Goal: Information Seeking & Learning: Learn about a topic

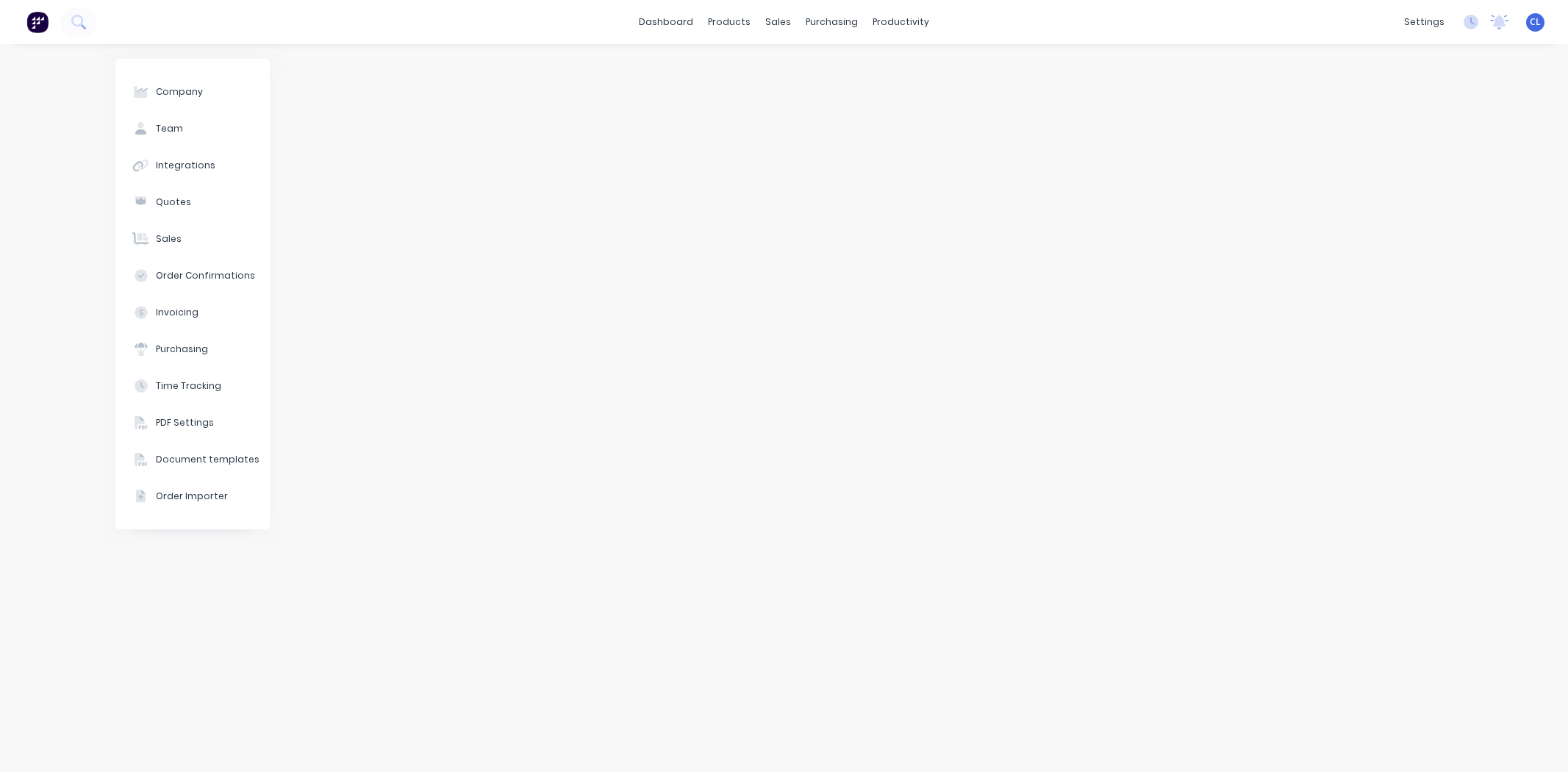
click at [677, 318] on div at bounding box center [872, 407] width 1161 height 698
click at [779, 24] on div "sales" at bounding box center [778, 22] width 40 height 22
click at [815, 68] on div "Sales Orders" at bounding box center [833, 70] width 60 height 13
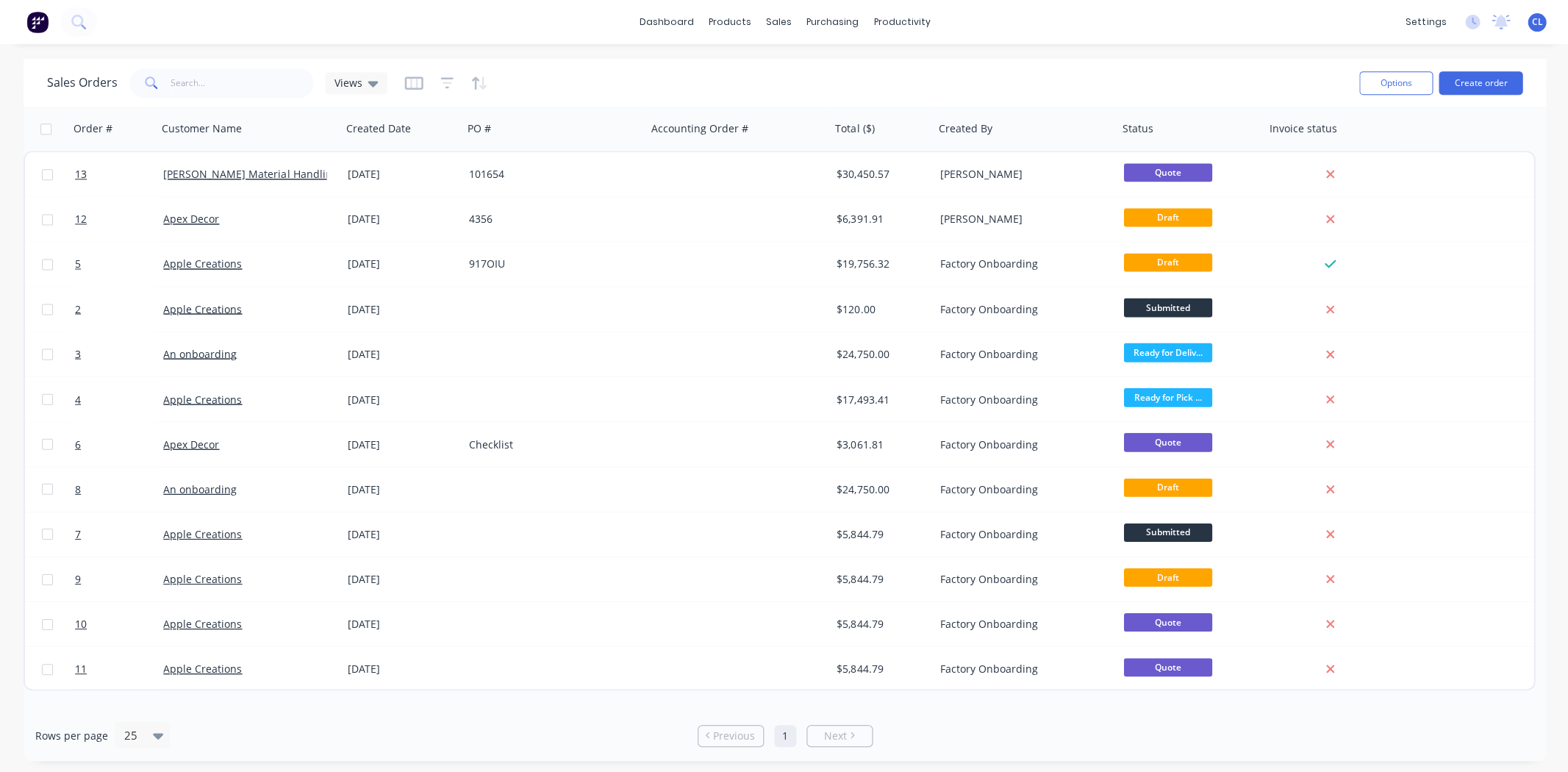
click at [1373, 130] on icon "button" at bounding box center [1374, 128] width 13 height 11
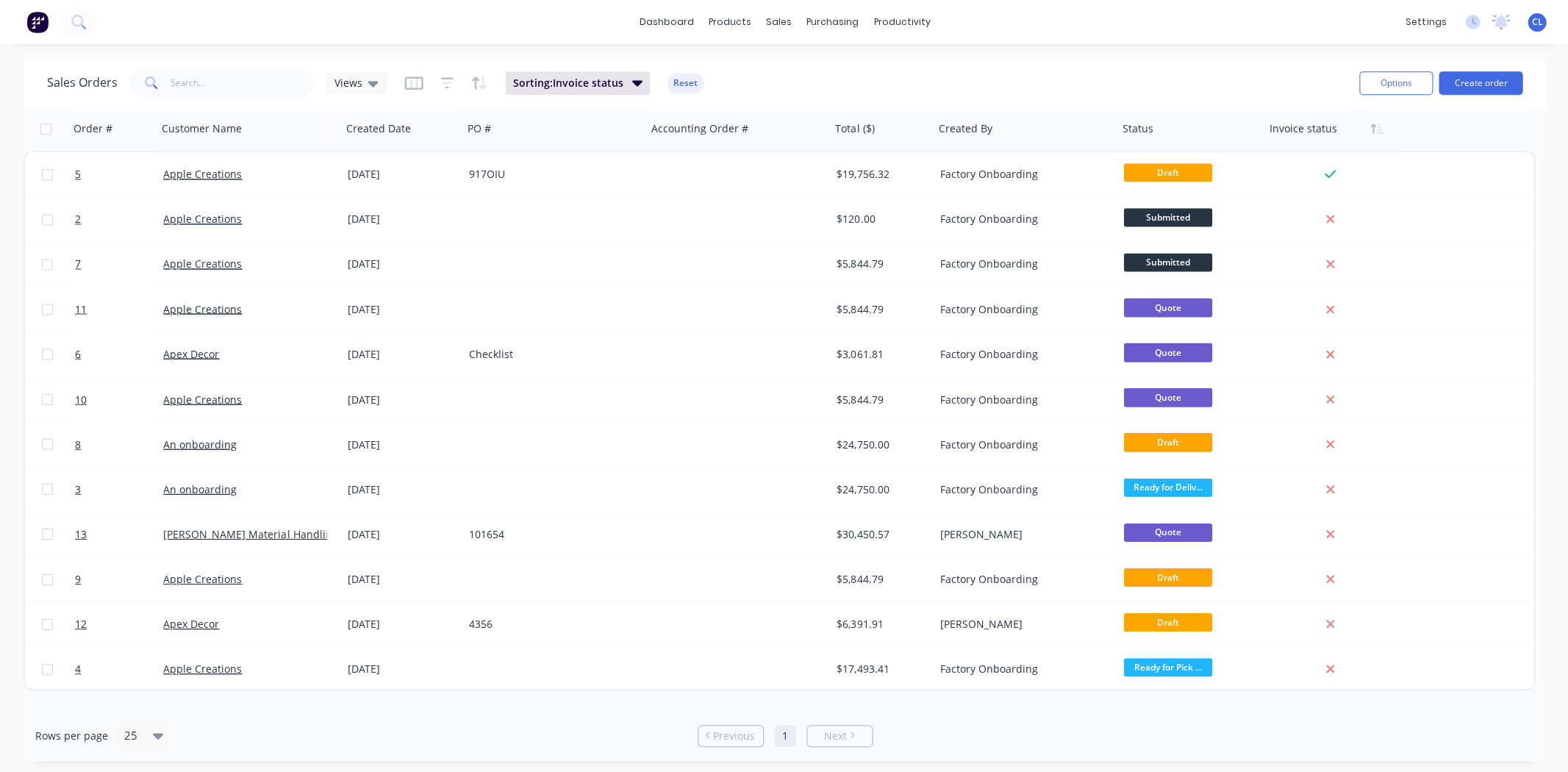
click at [367, 84] on icon at bounding box center [372, 83] width 11 height 6
click at [1439, 135] on div "Order # Customer Name Created Date PO # Accounting Order # Total ($) Created By…" at bounding box center [778, 129] width 1509 height 44
click at [0, 0] on div at bounding box center [0, 0] width 0 height 0
click at [440, 81] on icon "button" at bounding box center [446, 82] width 13 height 15
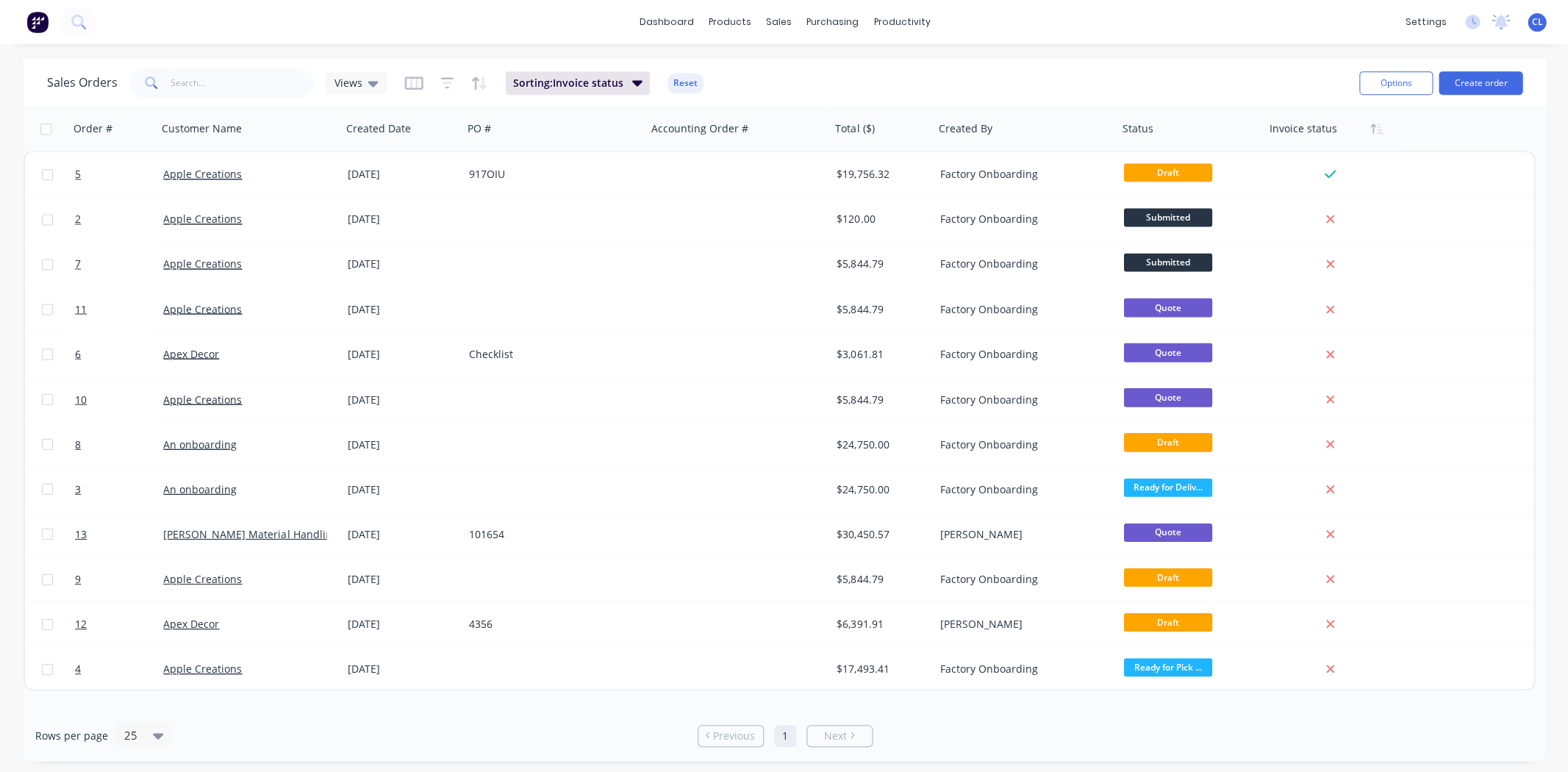
click at [370, 85] on icon at bounding box center [372, 83] width 11 height 6
click at [413, 83] on icon "button" at bounding box center [413, 82] width 7 height 10
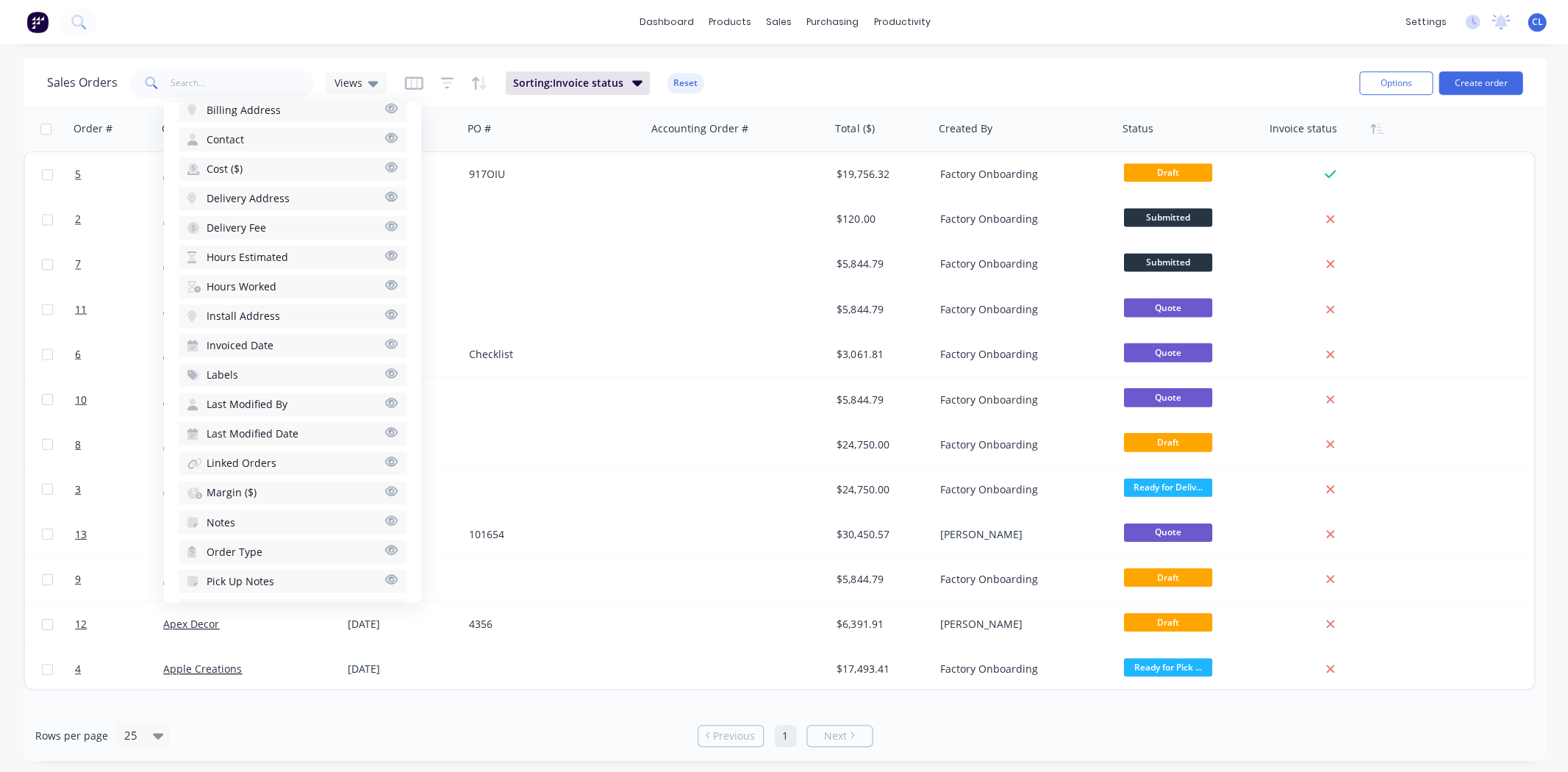
scroll to position [481, 0]
click at [349, 449] on button "Margin ($)" at bounding box center [292, 460] width 228 height 24
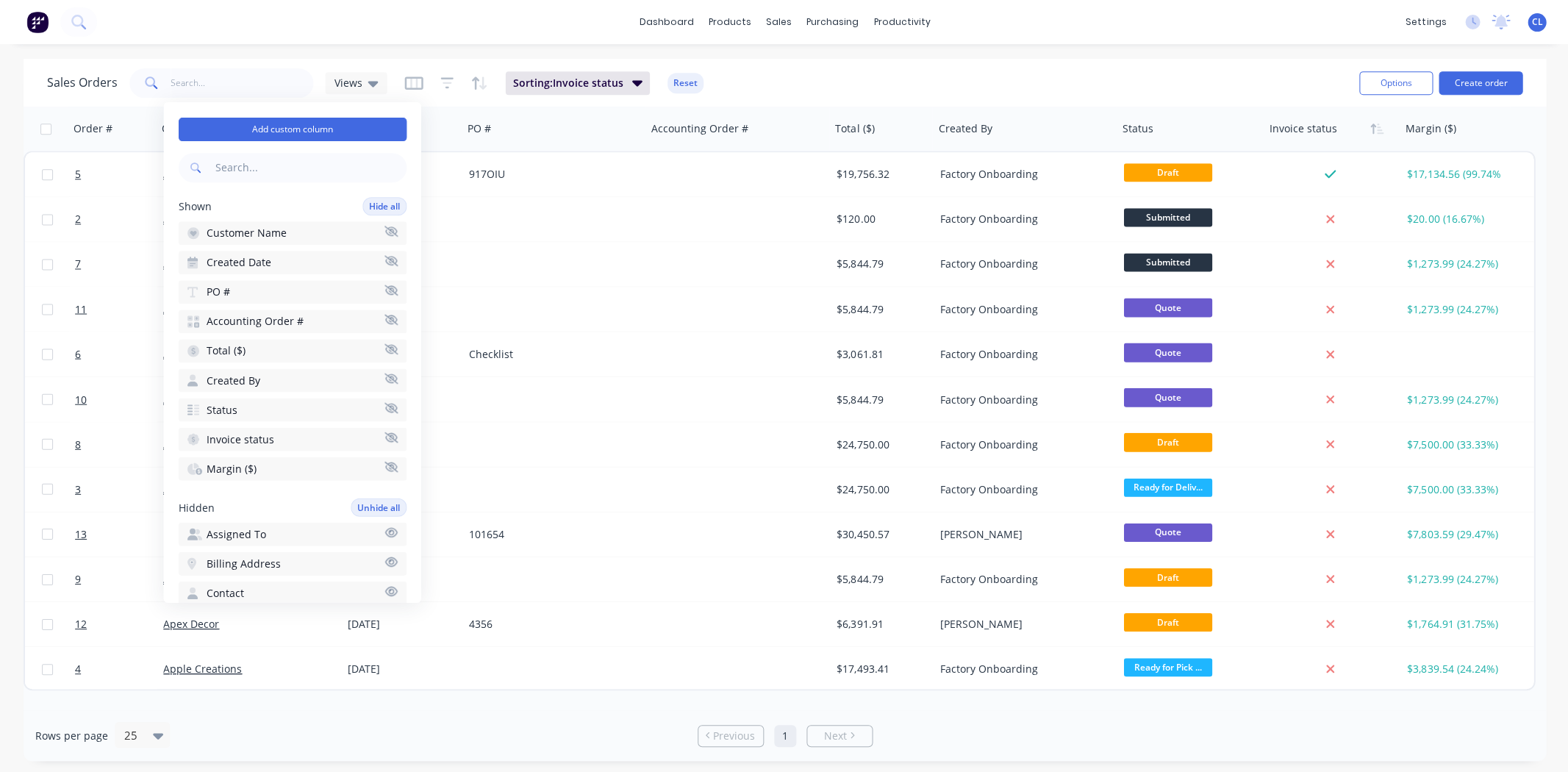
scroll to position [0, 0]
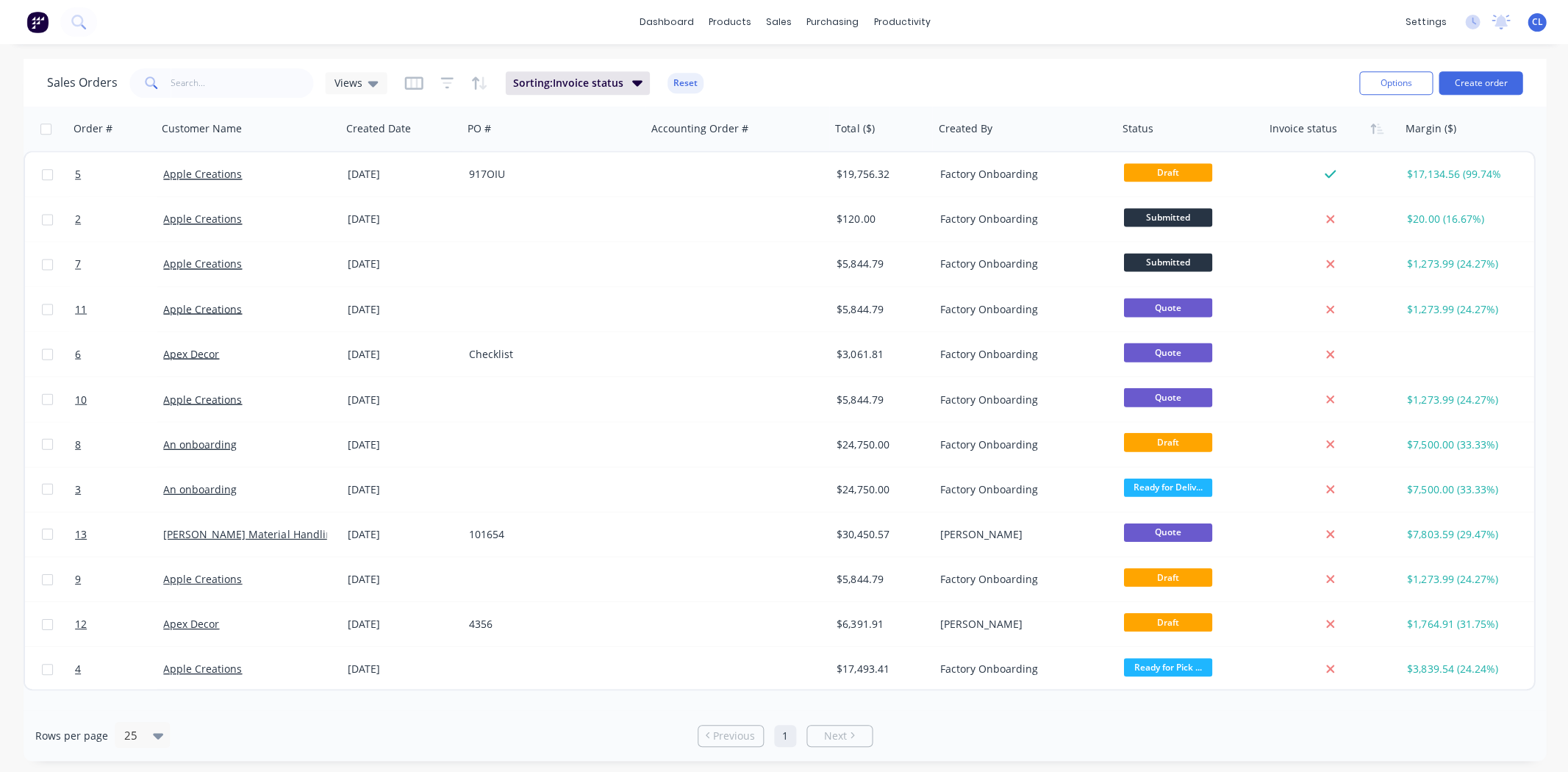
click at [1171, 83] on div "Sales Orders Views Sorting: Invoice status Reset" at bounding box center [697, 82] width 1299 height 36
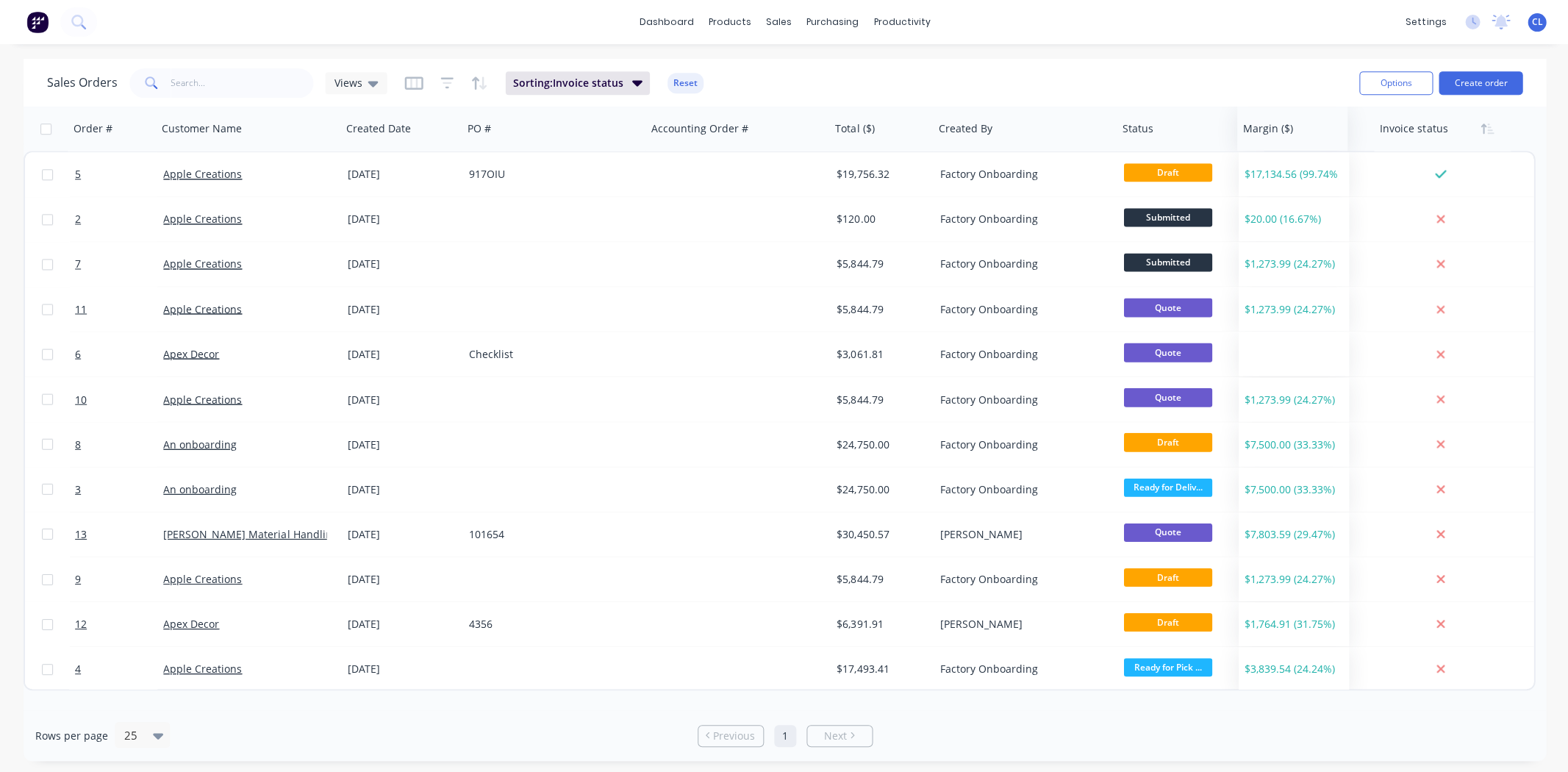
drag, startPoint x: 1446, startPoint y: 132, endPoint x: 1283, endPoint y: 131, distance: 163.0
click at [0, 0] on div at bounding box center [0, 0] width 0 height 0
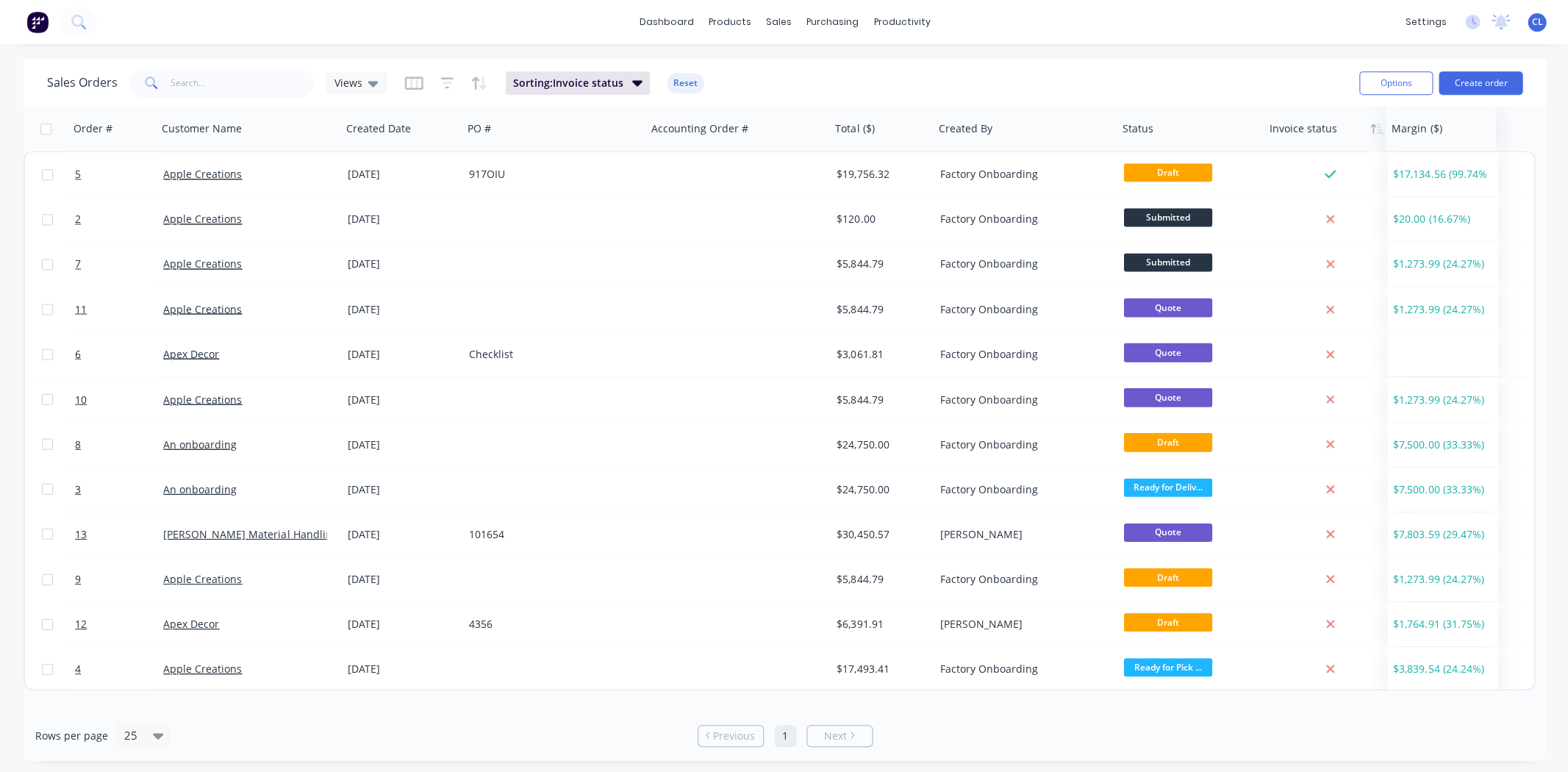
drag, startPoint x: 1283, startPoint y: 131, endPoint x: 1405, endPoint y: 131, distance: 122.0
click at [1486, 130] on icon "button" at bounding box center [1490, 129] width 7 height 11
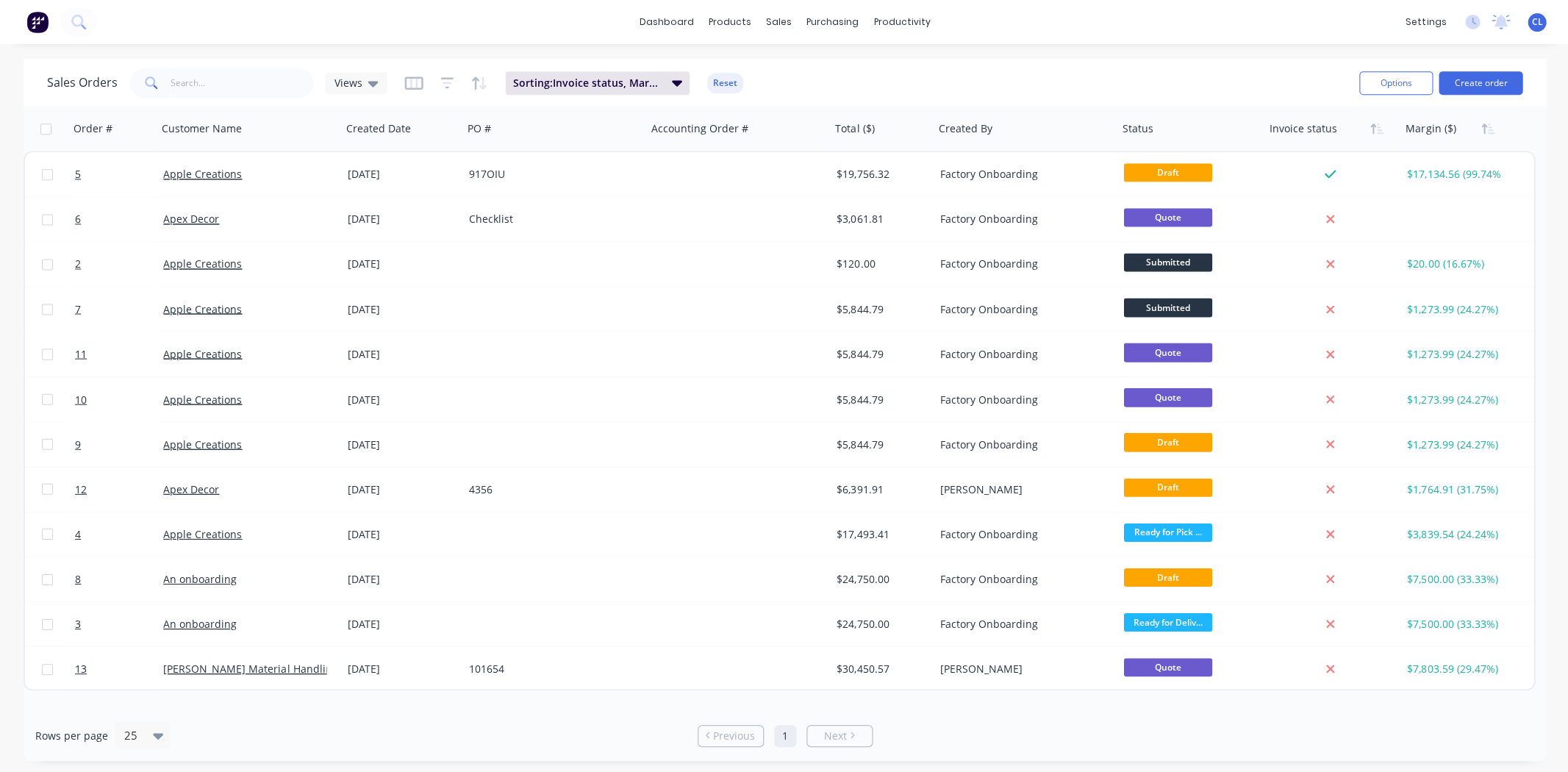
click at [1486, 130] on icon "button" at bounding box center [1490, 129] width 7 height 11
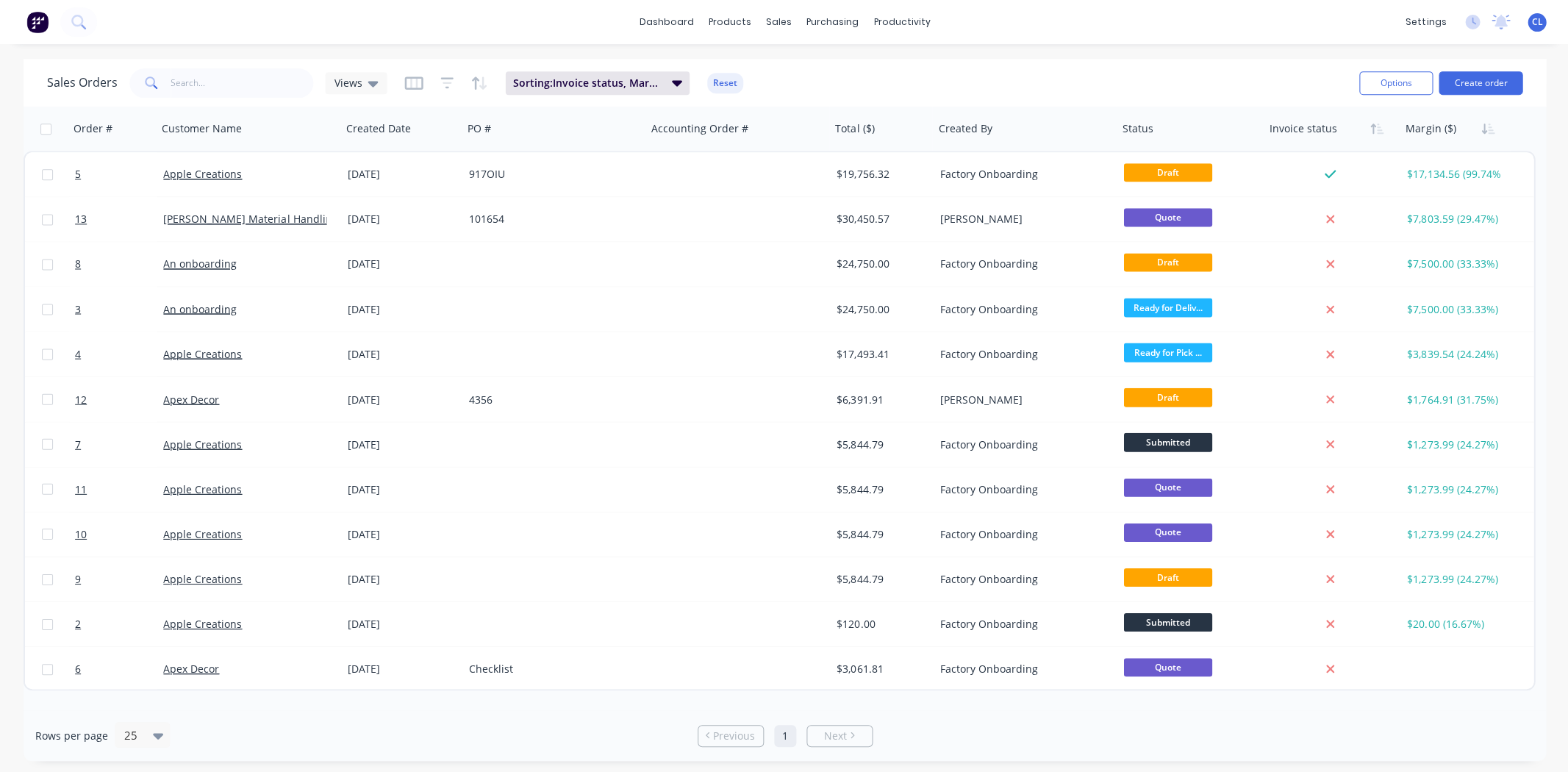
click at [121, 124] on div "Order #" at bounding box center [110, 129] width 73 height 30
click at [131, 127] on icon "button" at bounding box center [131, 129] width 5 height 11
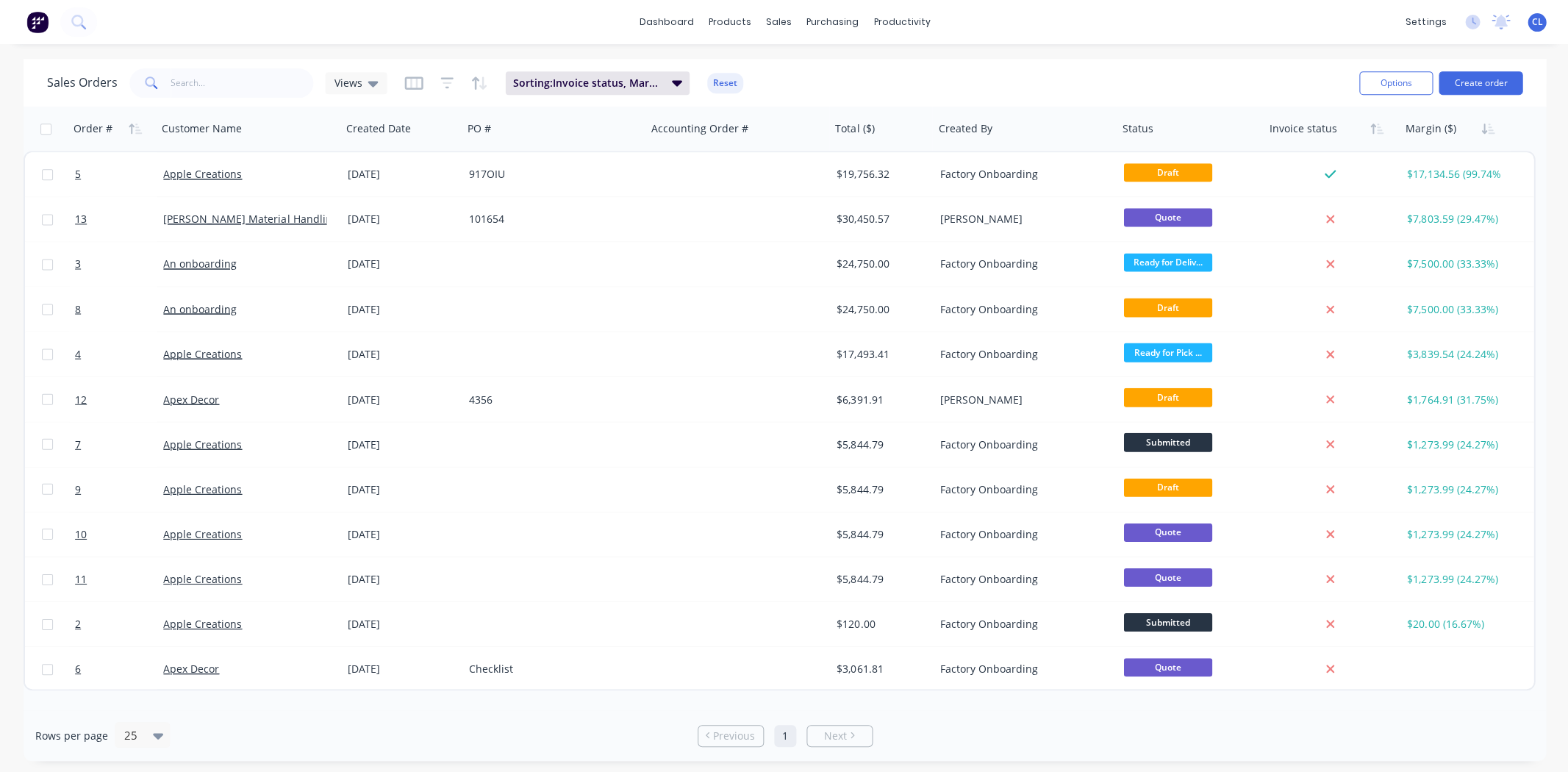
click at [132, 123] on icon "button" at bounding box center [135, 128] width 13 height 11
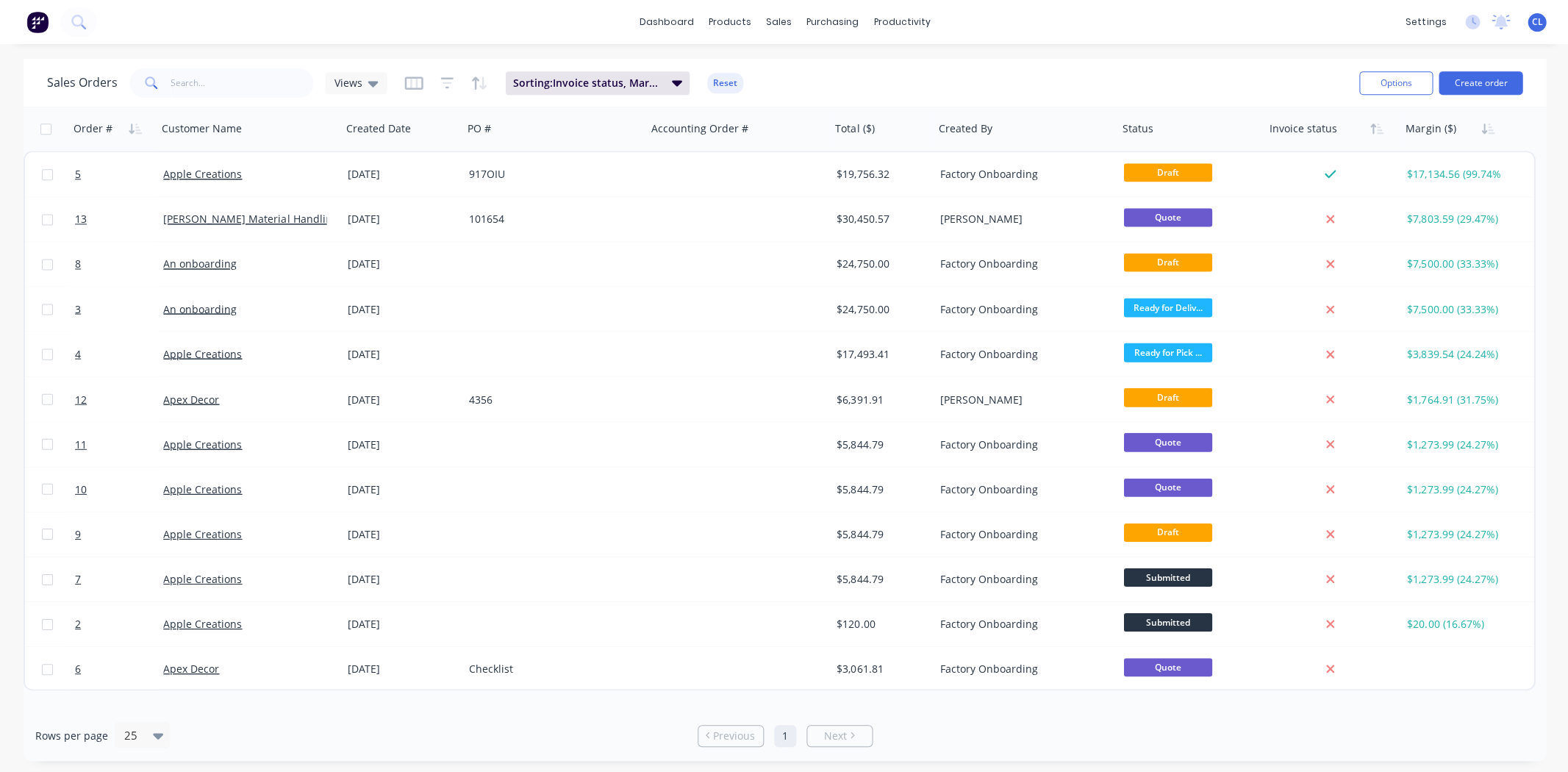
click at [367, 83] on icon at bounding box center [372, 83] width 11 height 6
click at [801, 75] on div "Sales Orders Views Sorting: Invoice status, Margin ($), Order # Reset" at bounding box center [697, 82] width 1299 height 36
click at [411, 80] on icon "button" at bounding box center [413, 82] width 18 height 15
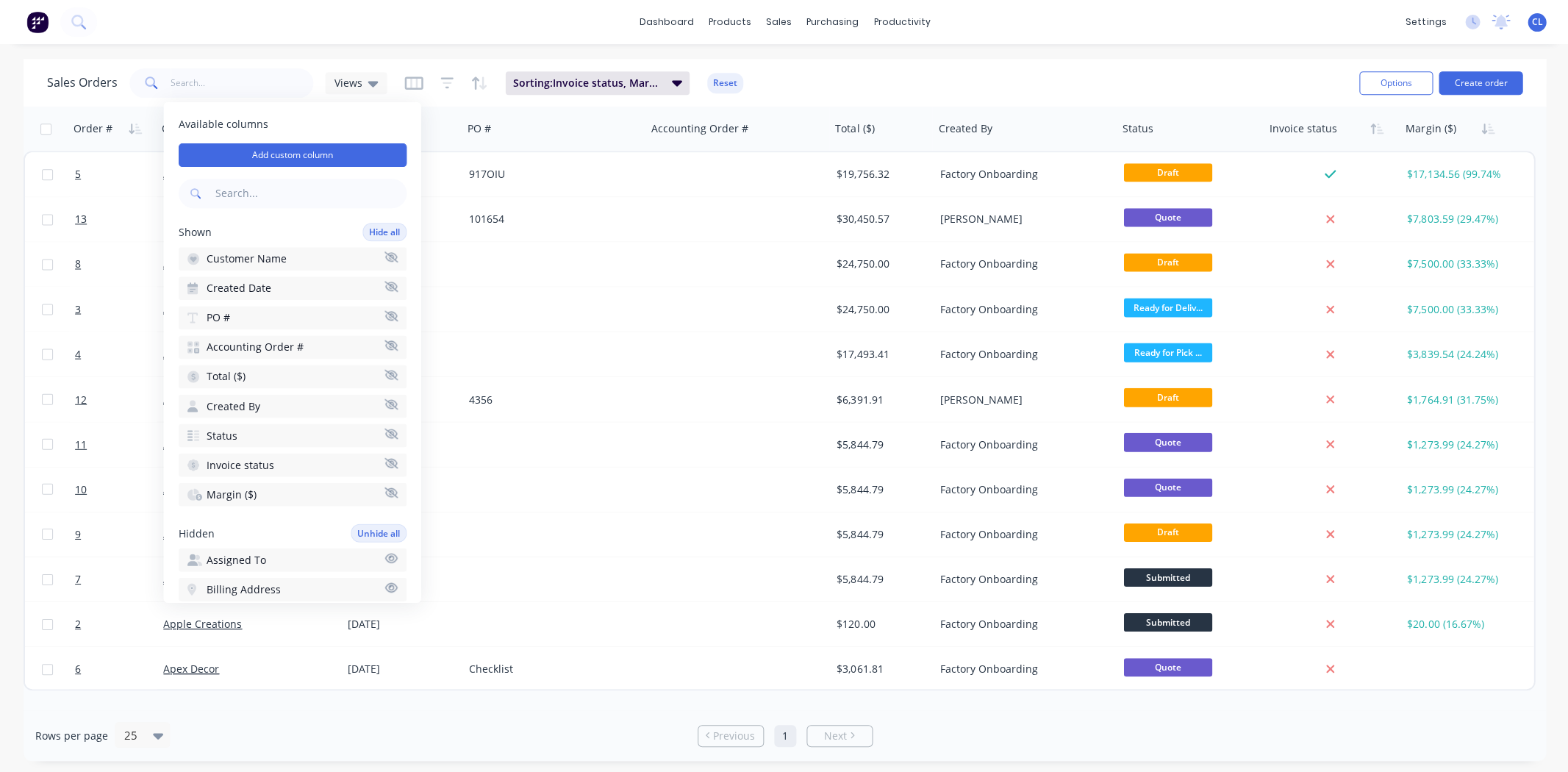
click at [1086, 18] on div "dashboard products sales purchasing productivity dashboard products Product Cat…" at bounding box center [784, 22] width 1568 height 44
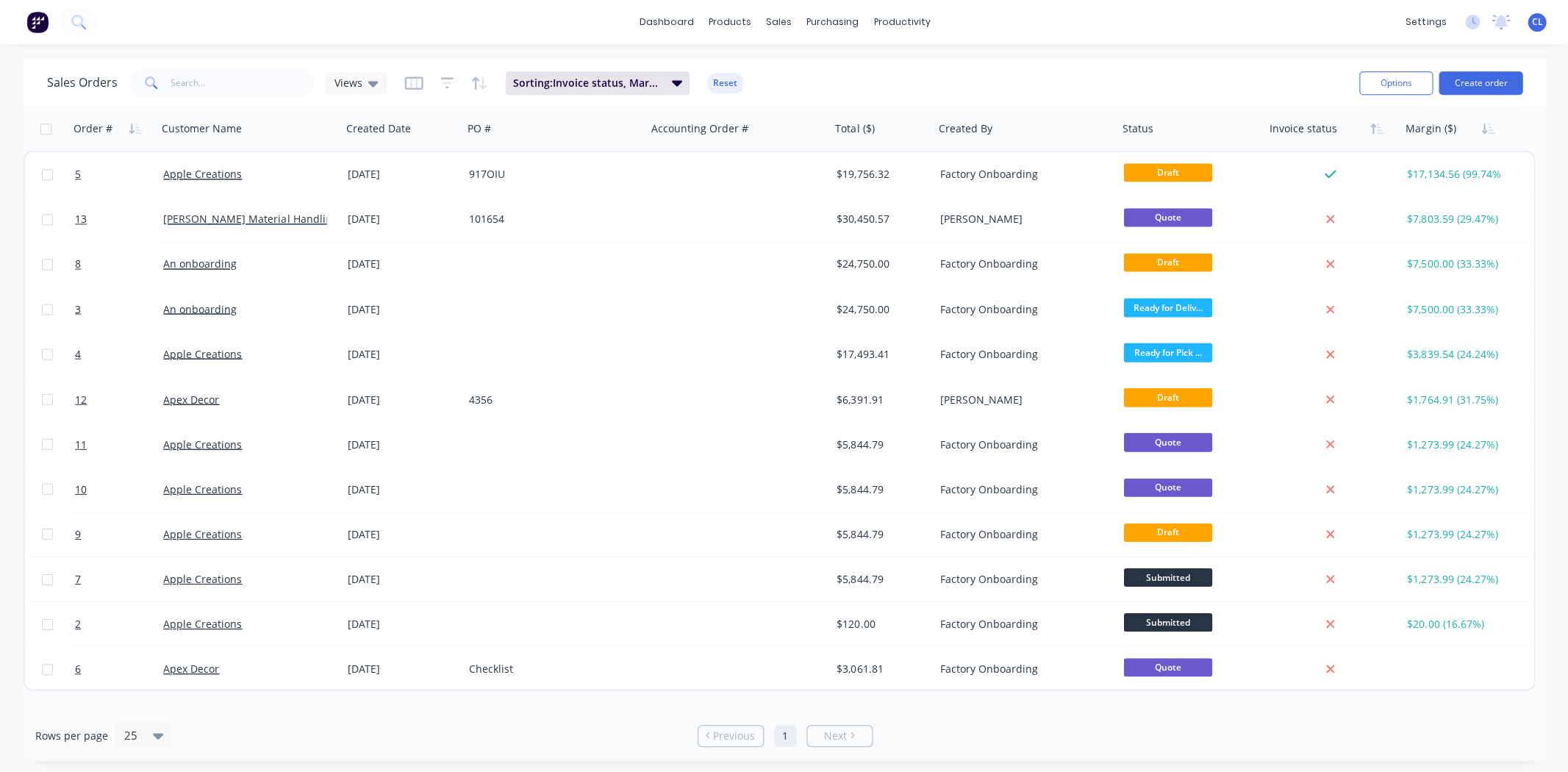
click at [1471, 21] on icon at bounding box center [1472, 21] width 4 height 7
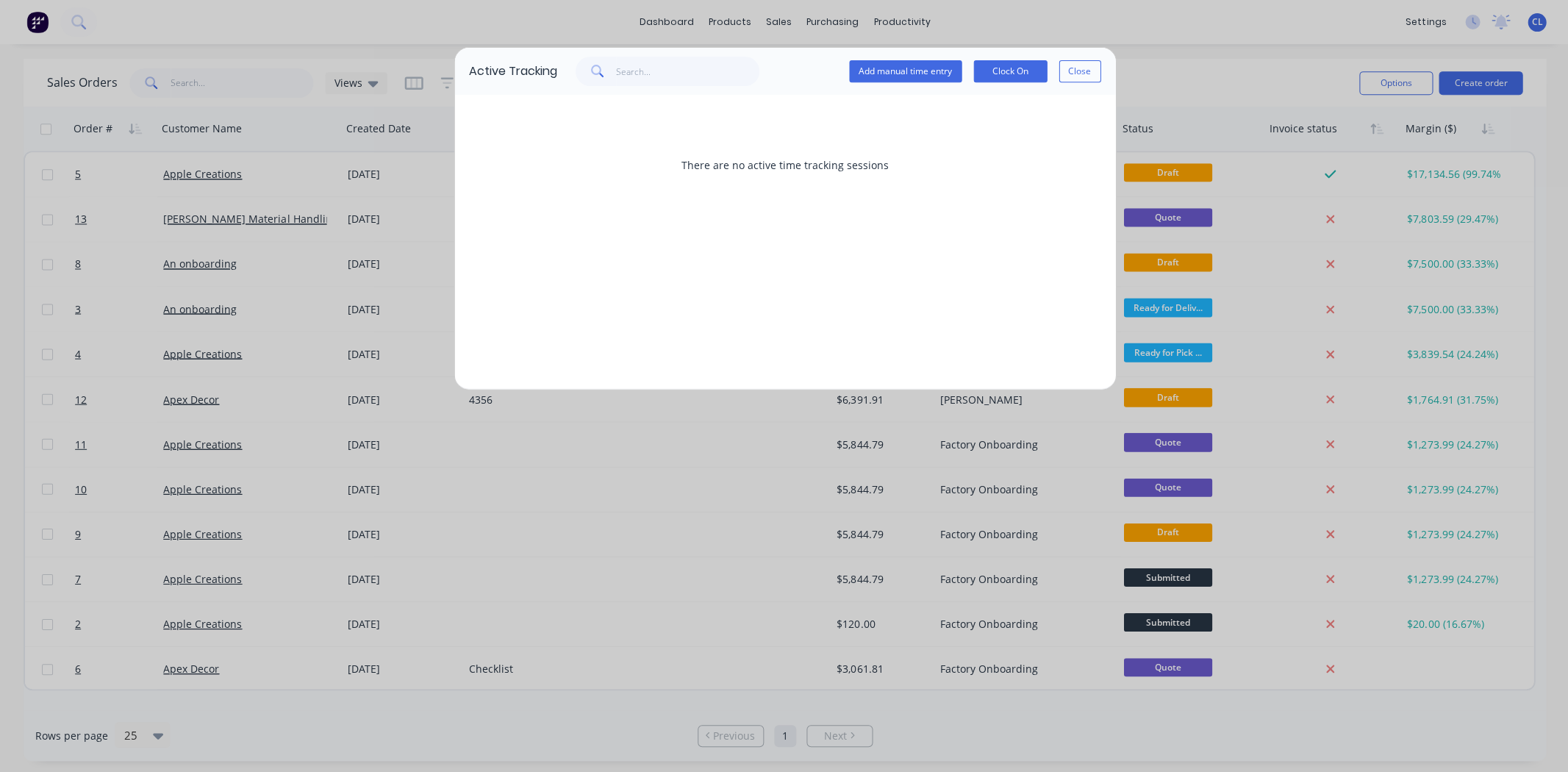
click at [1076, 67] on button "Close" at bounding box center [1079, 71] width 42 height 22
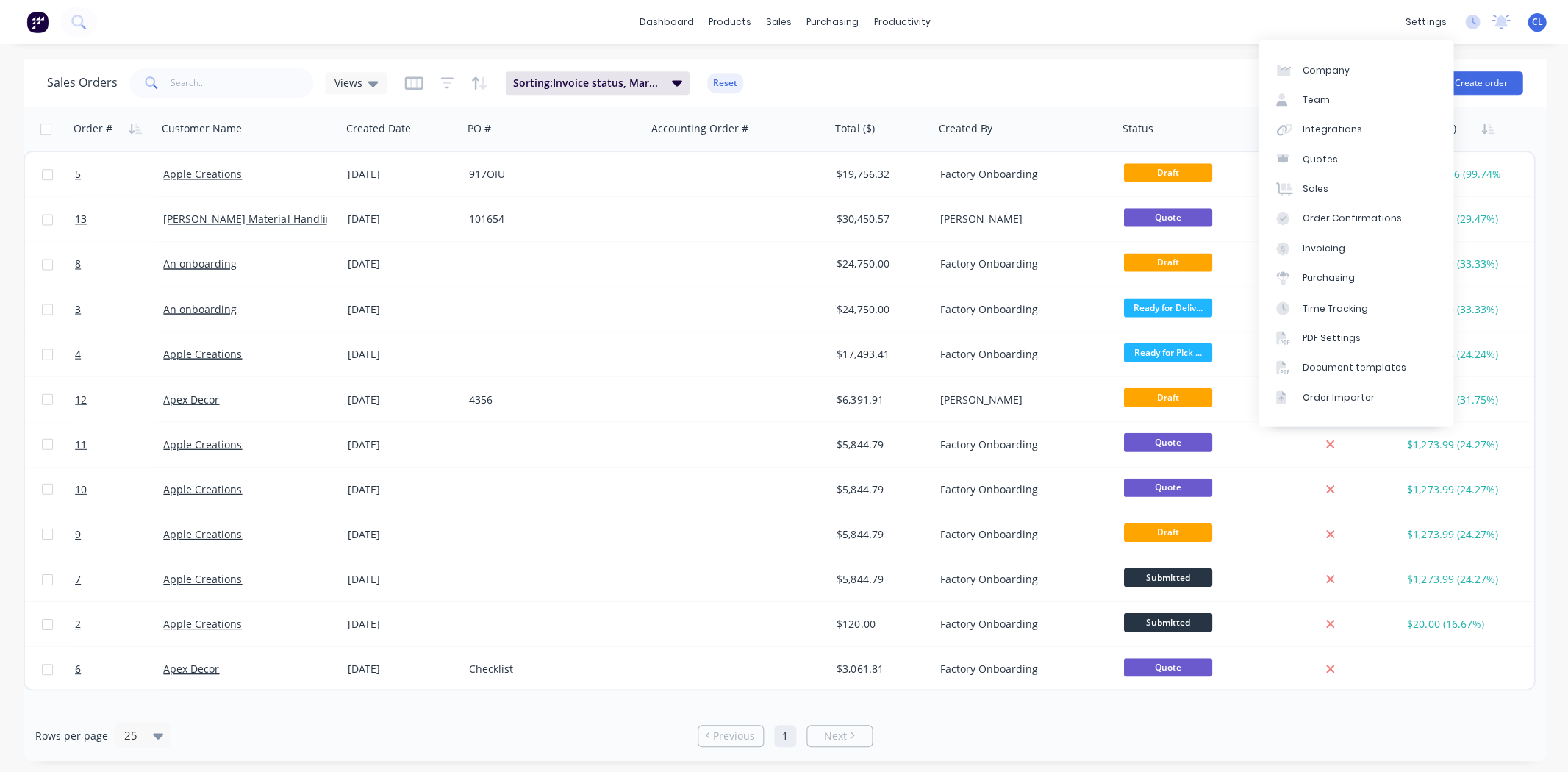
click at [1431, 20] on div "settings" at bounding box center [1423, 22] width 55 height 22
click at [1314, 104] on div "Team" at bounding box center [1314, 100] width 27 height 13
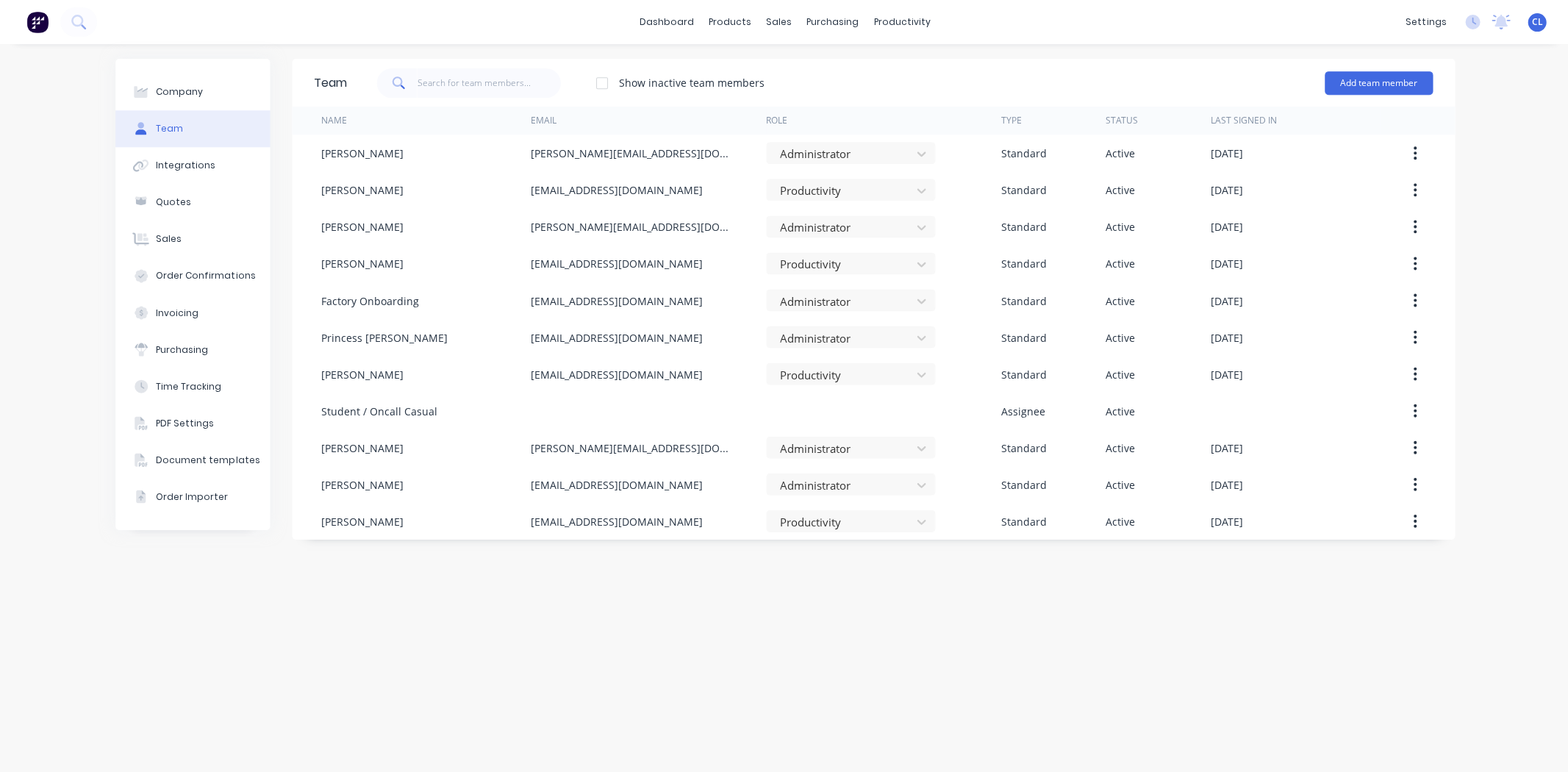
click at [919, 519] on icon at bounding box center [920, 521] width 15 height 15
click at [1162, 590] on div "Team Show inactive team members Add team member Name Email Role Type Status Las…" at bounding box center [872, 407] width 1161 height 698
click at [1509, 608] on div "Company Team Integrations Quotes Sales Order Confirmations Invoicing Purchasing…" at bounding box center [784, 407] width 1568 height 727
click at [1515, 71] on div "Company Team Integrations Quotes Sales Order Confirmations Invoicing Purchasing…" at bounding box center [784, 407] width 1568 height 727
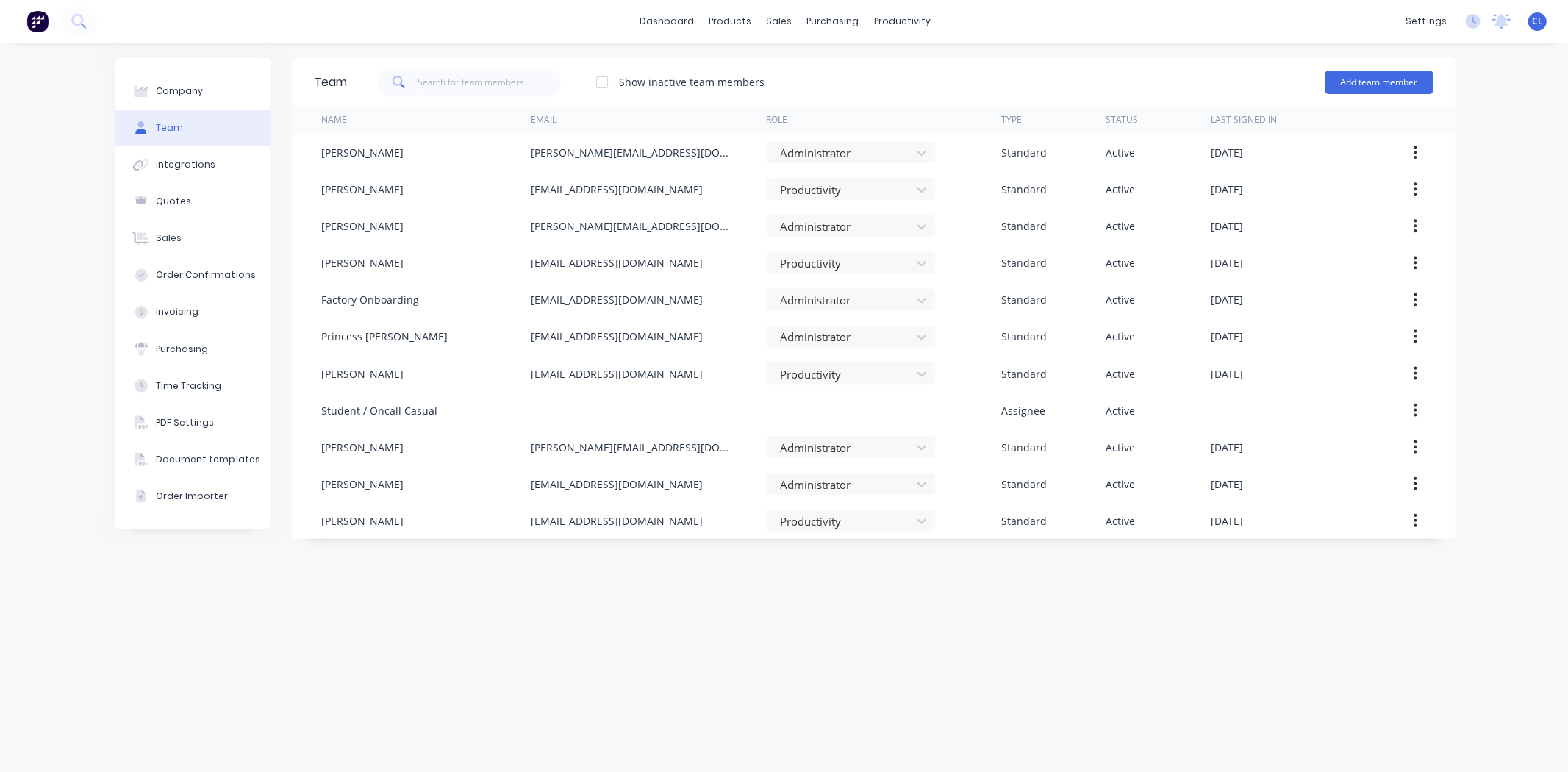
click at [39, 25] on img at bounding box center [37, 22] width 22 height 22
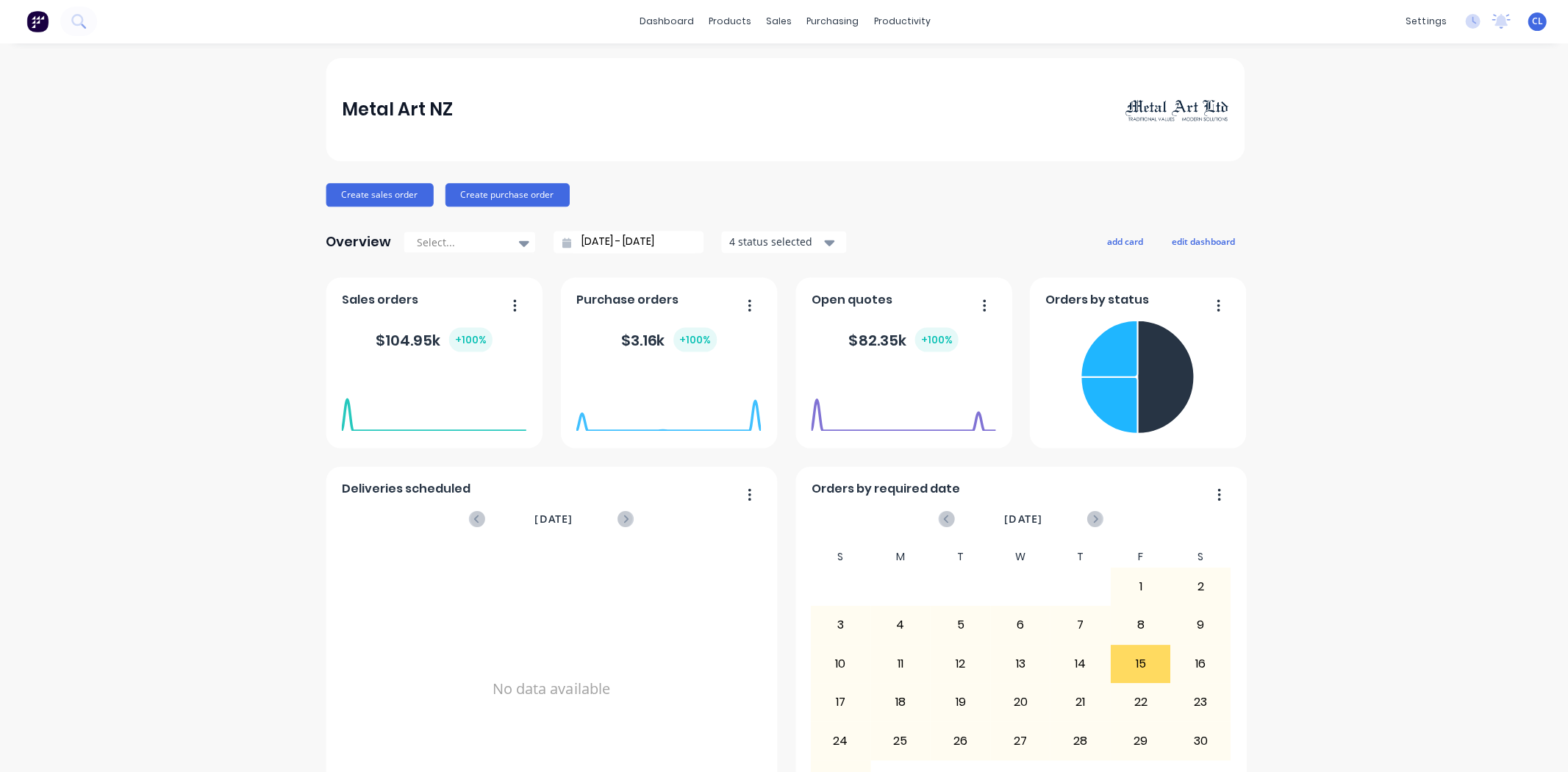
scroll to position [68, 0]
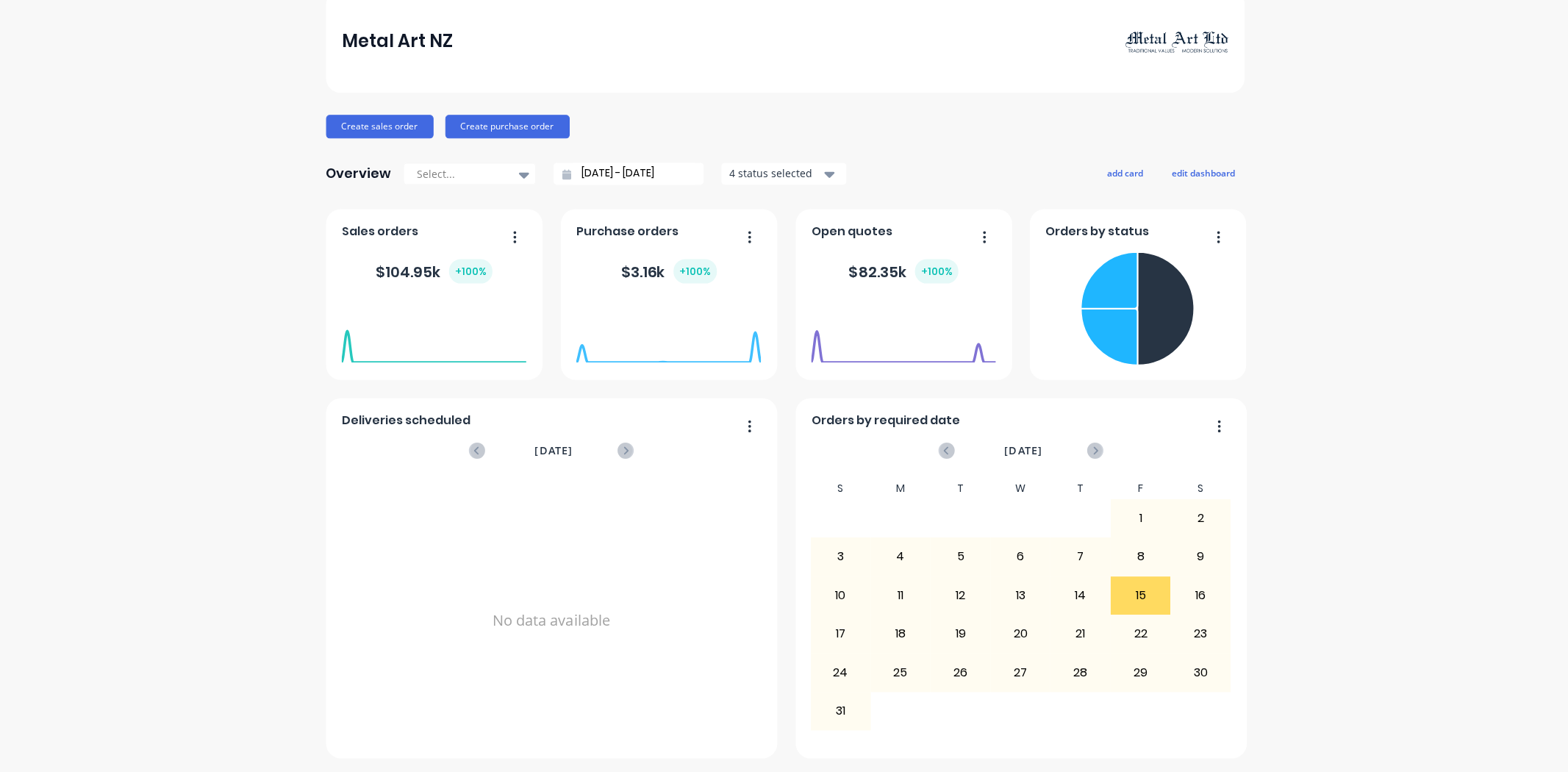
click at [1492, 727] on div "Metal Art NZ Create sales order Create purchase order Overview Select... 28/07/…" at bounding box center [784, 373] width 1568 height 767
click at [1483, 701] on div "Metal Art NZ Create sales order Create purchase order Overview Select... 28/07/…" at bounding box center [784, 373] width 1568 height 767
click at [1482, 700] on div "Metal Art NZ Create sales order Create purchase order Overview Select... 28/07/…" at bounding box center [784, 373] width 1568 height 767
click at [1479, 712] on div "Metal Art NZ Create sales order Create purchase order Overview Select... 28/07/…" at bounding box center [784, 373] width 1568 height 767
click at [1456, 589] on div "Metal Art NZ Create sales order Create purchase order Overview Select... 28/07/…" at bounding box center [784, 373] width 1568 height 767
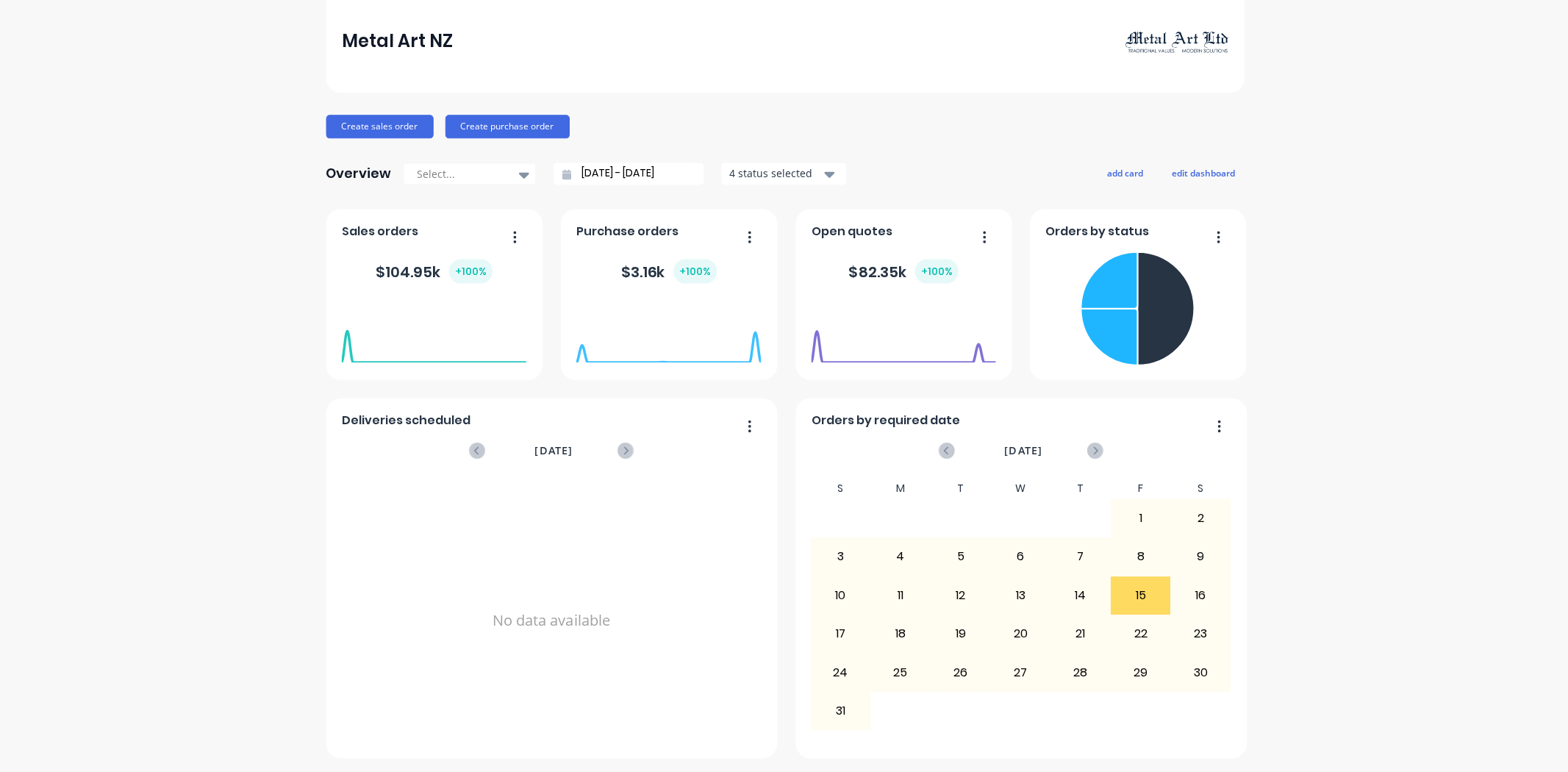
drag, startPoint x: 1428, startPoint y: 658, endPoint x: 1418, endPoint y: 642, distance: 18.9
click at [1425, 658] on div "Metal Art NZ Create sales order Create purchase order Overview Select... 28/07/…" at bounding box center [784, 373] width 1568 height 767
click at [216, 155] on div "Metal Art NZ Create sales order Create purchase order Overview Select... 28/07/…" at bounding box center [784, 373] width 1568 height 767
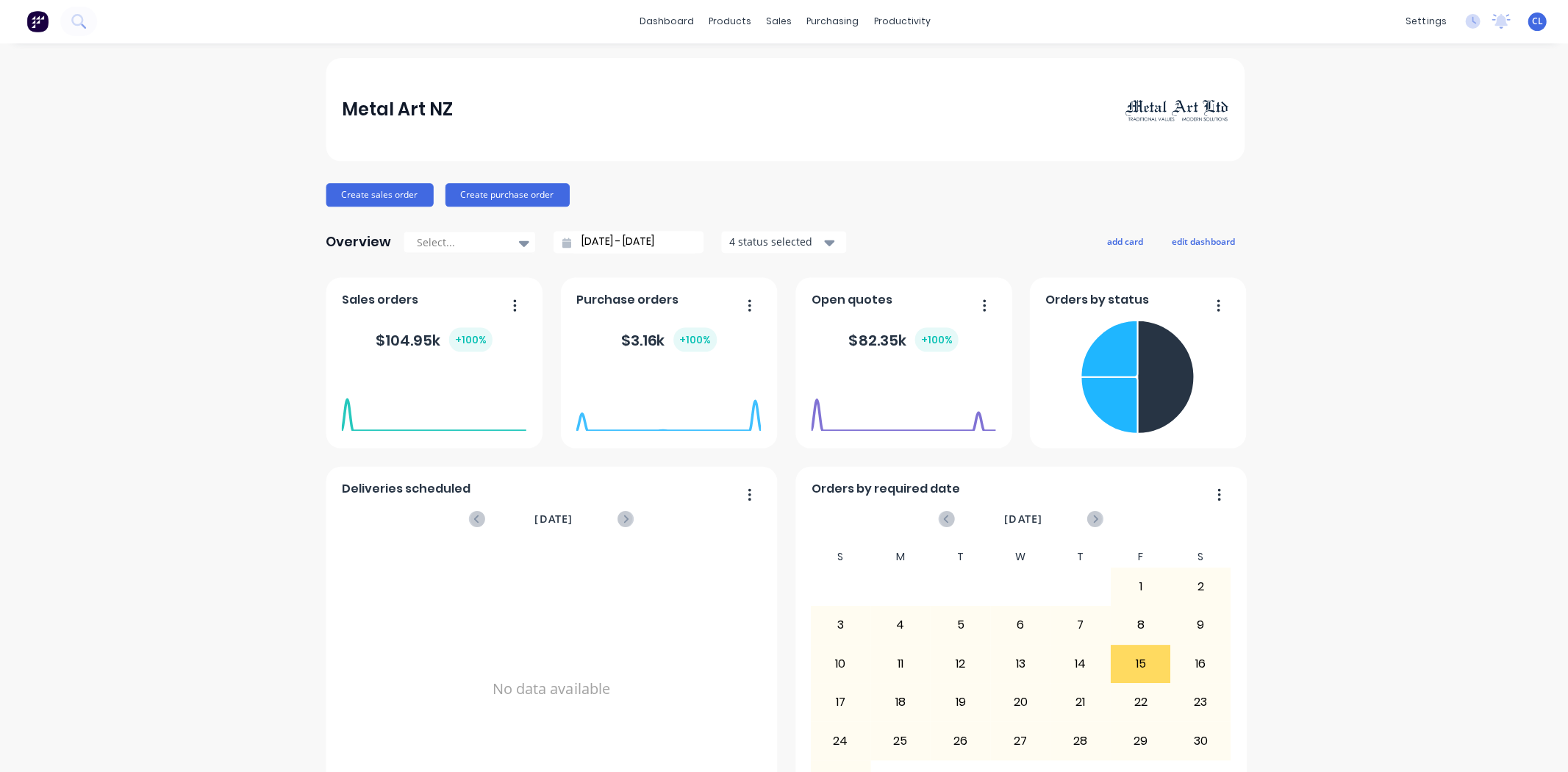
scroll to position [0, 0]
click at [769, 20] on div "sales" at bounding box center [778, 22] width 40 height 22
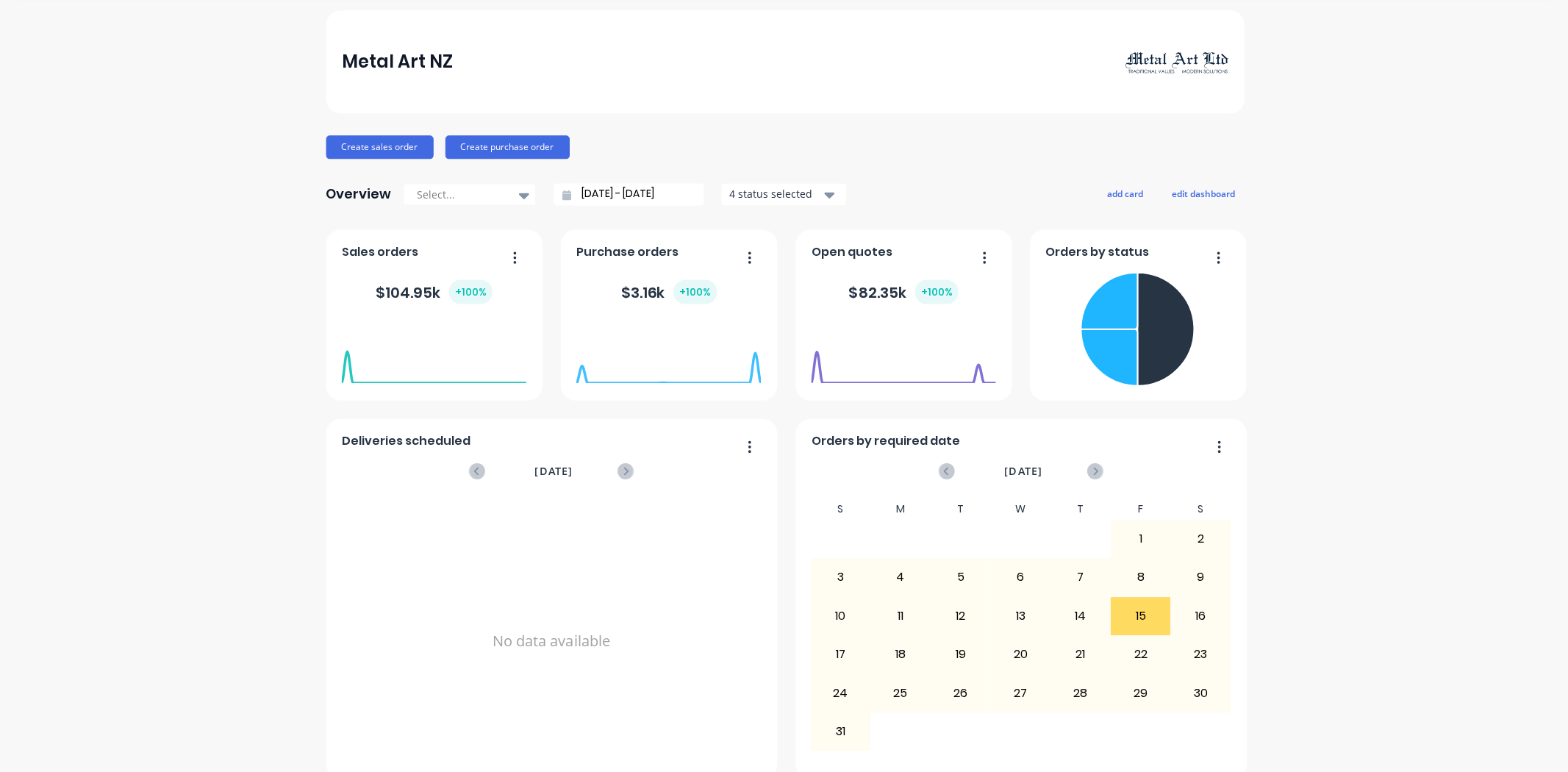
scroll to position [68, 0]
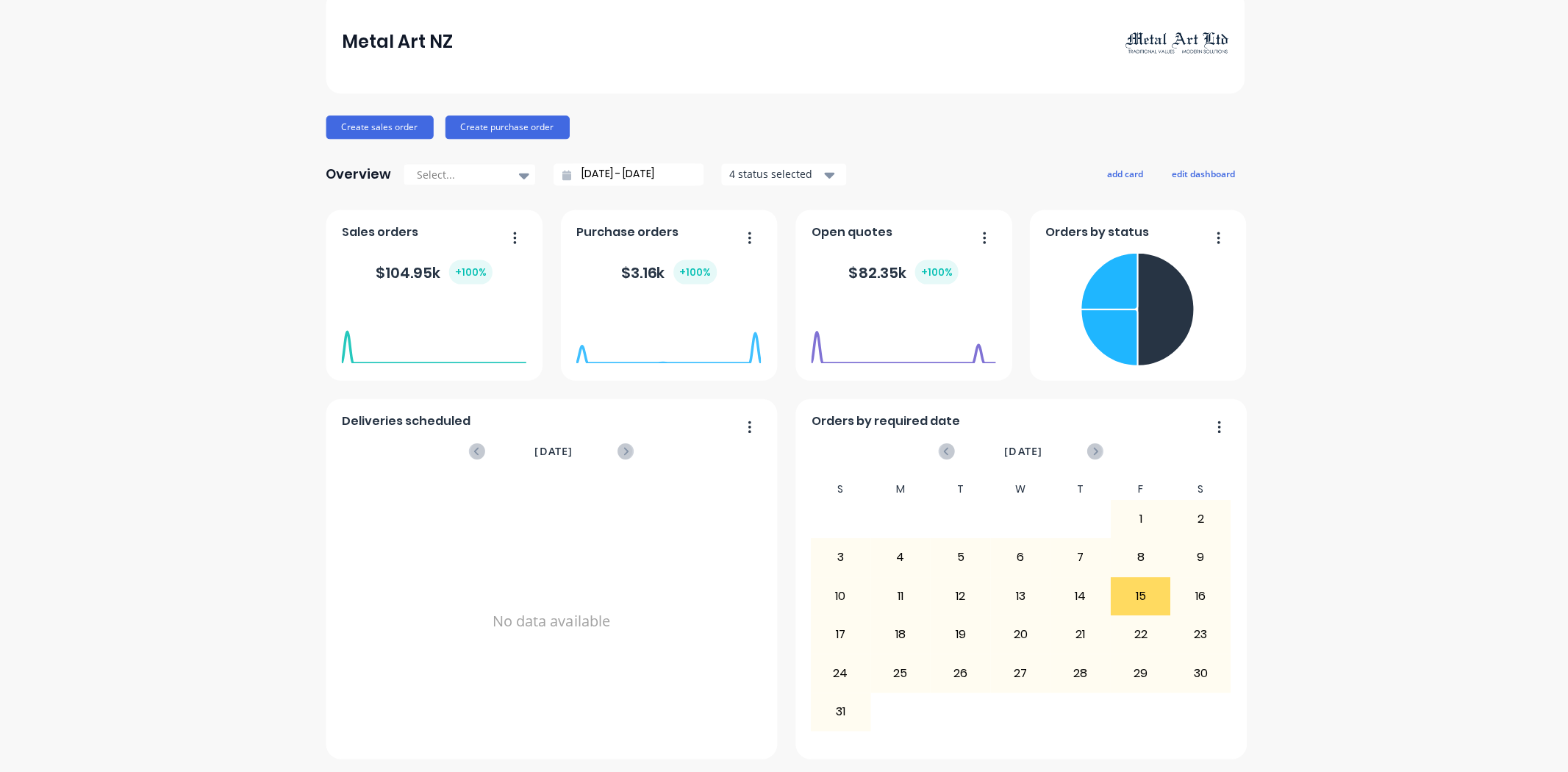
click at [1466, 681] on div "Metal Art NZ Create sales order Create purchase order Overview Select... 28/07/…" at bounding box center [784, 373] width 1568 height 767
click at [1419, 607] on div "Metal Art NZ Create sales order Create purchase order Overview Select... 28/07/…" at bounding box center [784, 373] width 1568 height 767
drag, startPoint x: 1423, startPoint y: 607, endPoint x: 1458, endPoint y: 613, distance: 35.5
click at [1458, 613] on div "Metal Art NZ Create sales order Create purchase order Overview Select... 28/07/…" at bounding box center [784, 373] width 1568 height 767
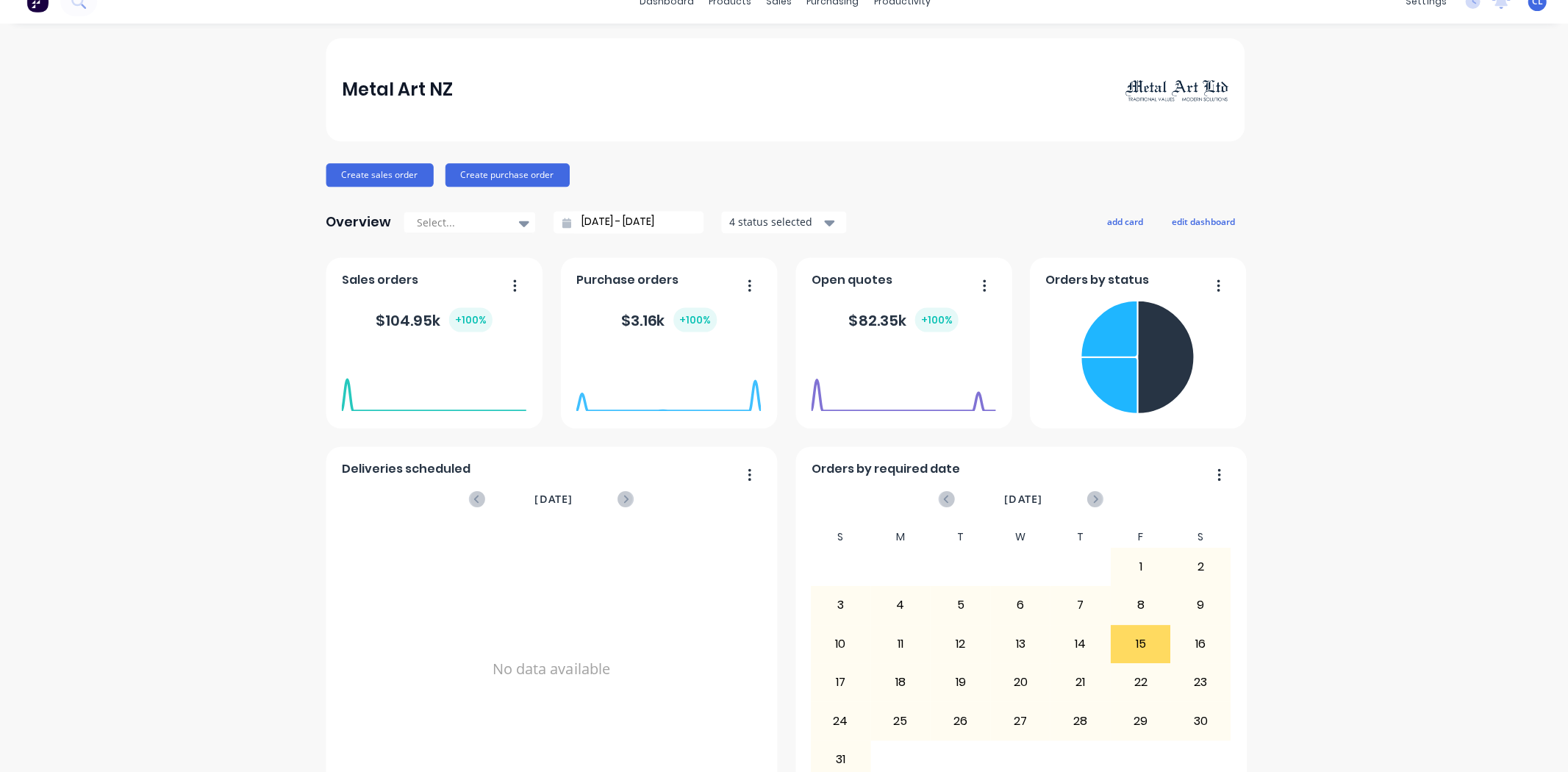
scroll to position [0, 0]
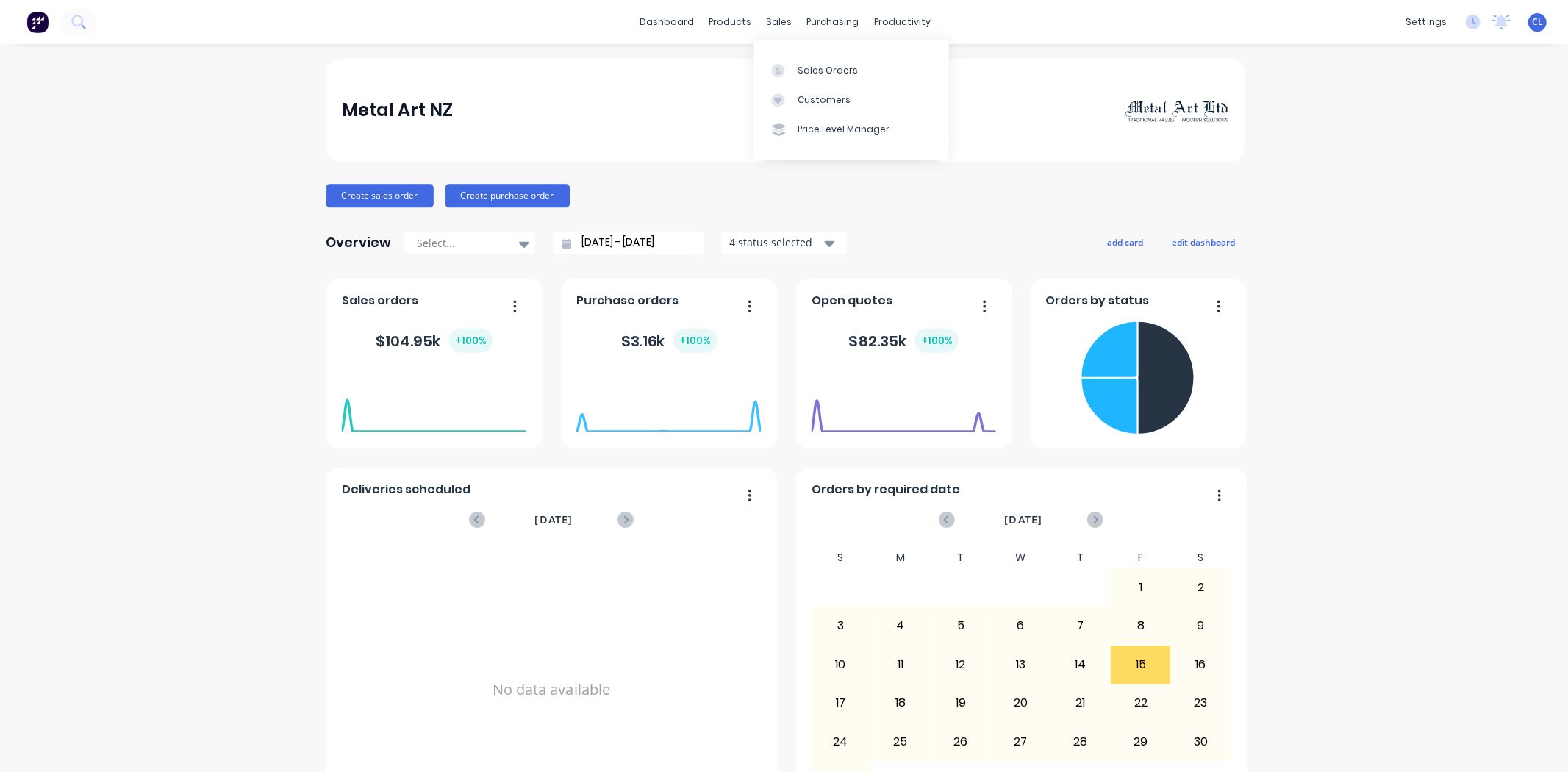
click at [799, 69] on div "Sales Orders" at bounding box center [827, 70] width 60 height 13
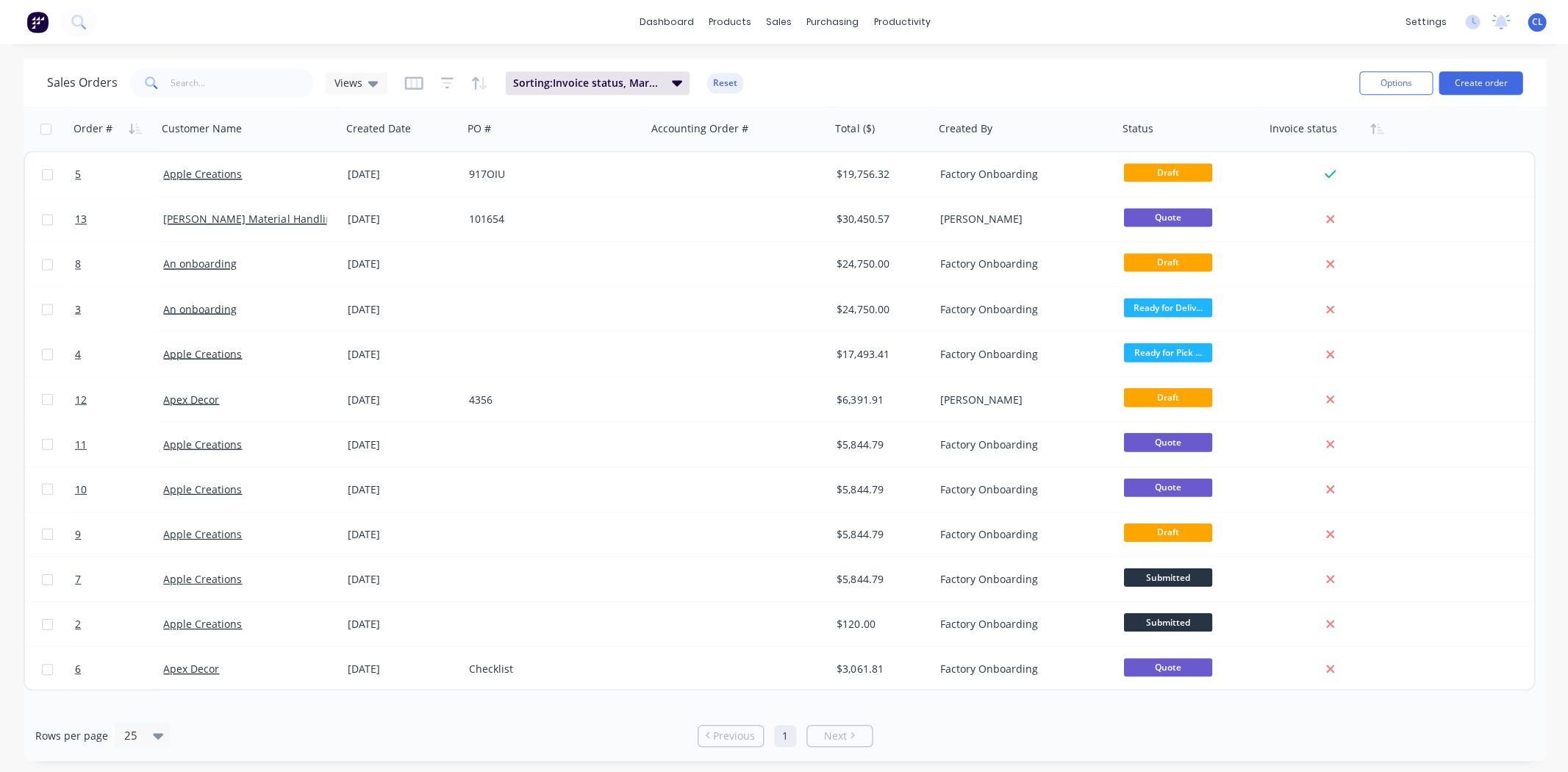
click at [41, 21] on img at bounding box center [37, 22] width 22 height 22
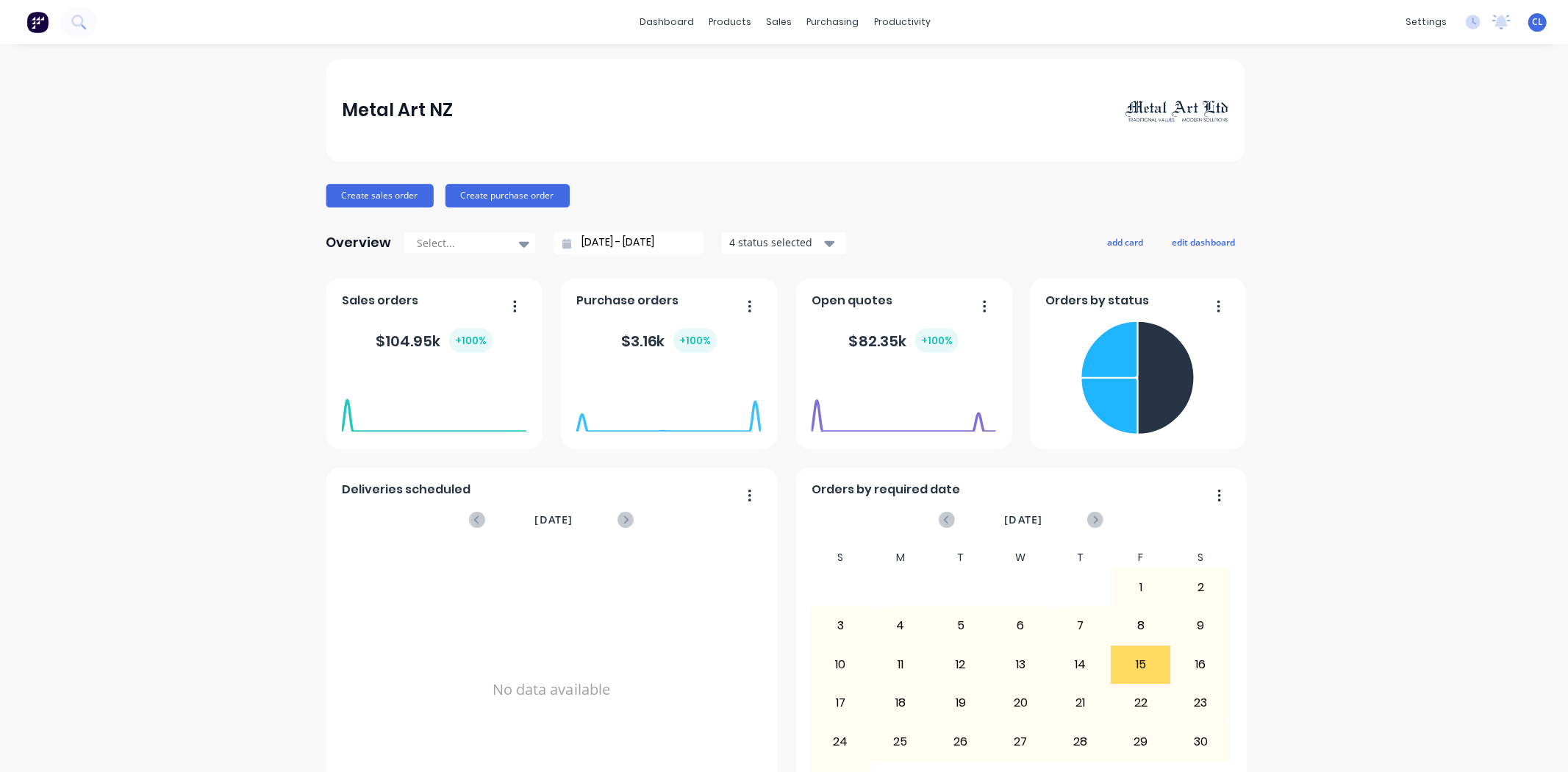
click at [1493, 23] on icon at bounding box center [1499, 20] width 13 height 11
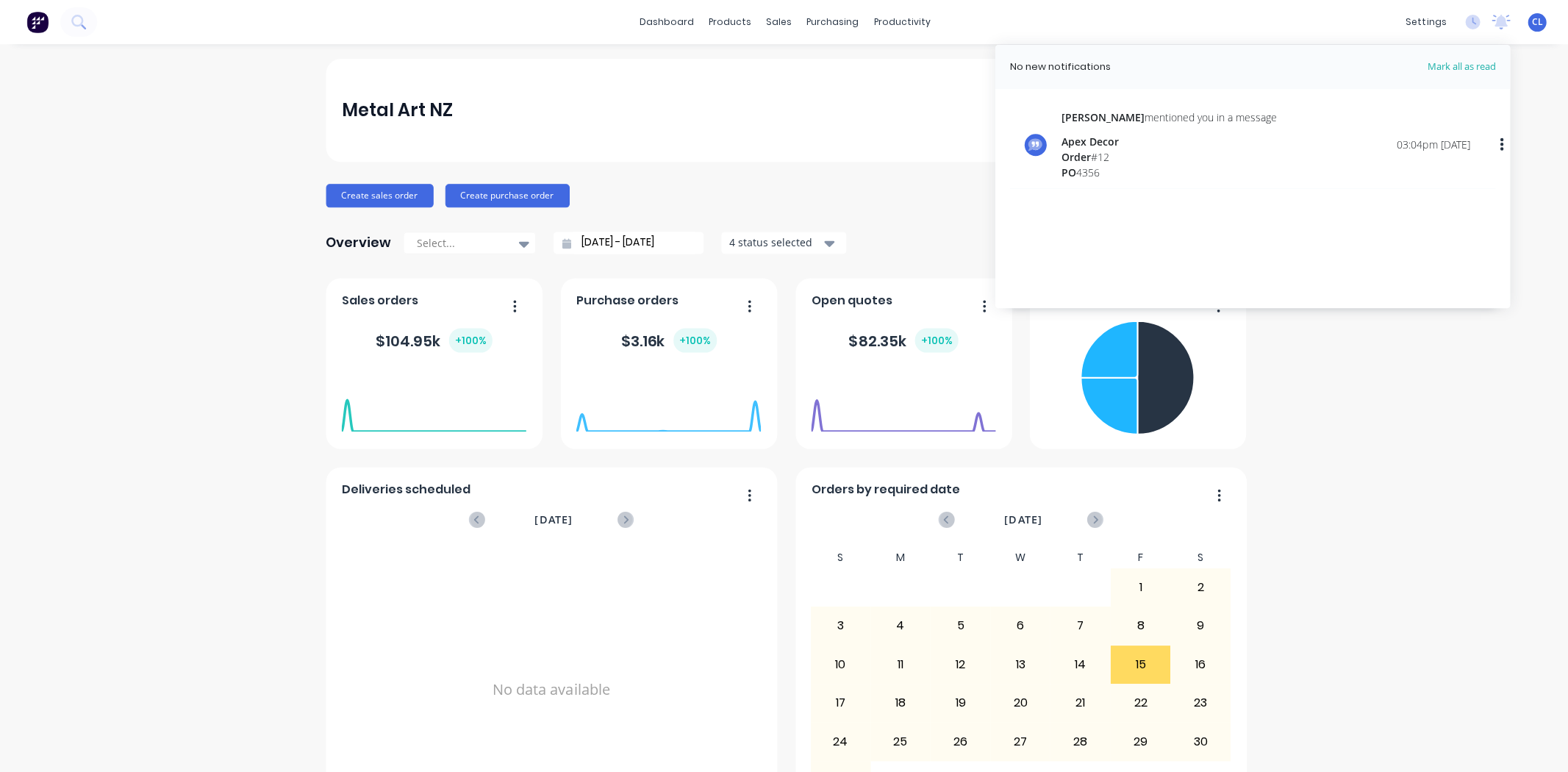
click at [1130, 118] on div "Stuart mentioned you in a message" at bounding box center [1167, 117] width 216 height 16
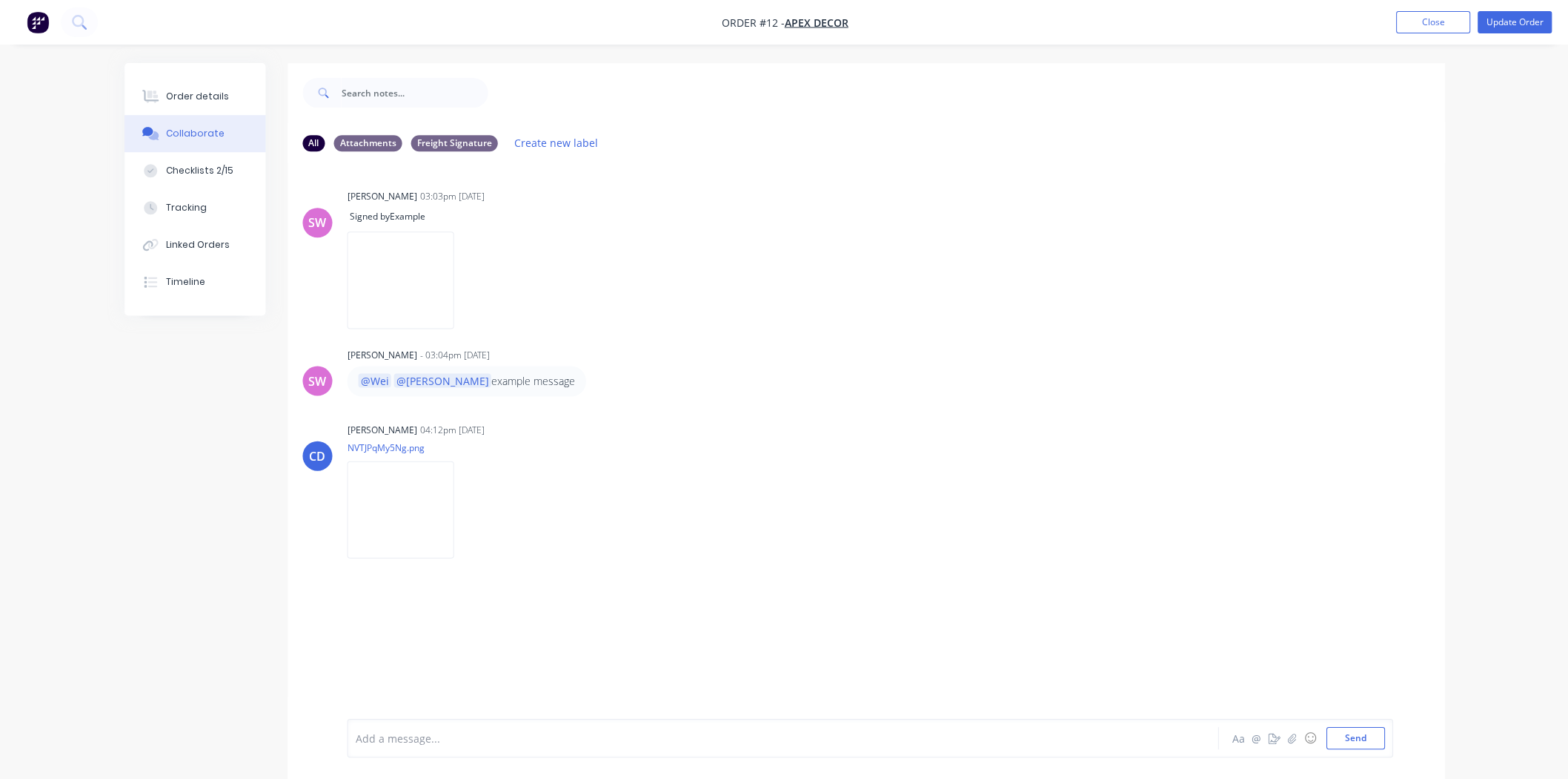
click at [1191, 285] on div "SW Stuart Wheatley 03:03pm 28/07/25 Signed by Example Labels Delete" at bounding box center [865, 253] width 1156 height 135
click at [1418, 24] on button "Close" at bounding box center [1432, 22] width 74 height 22
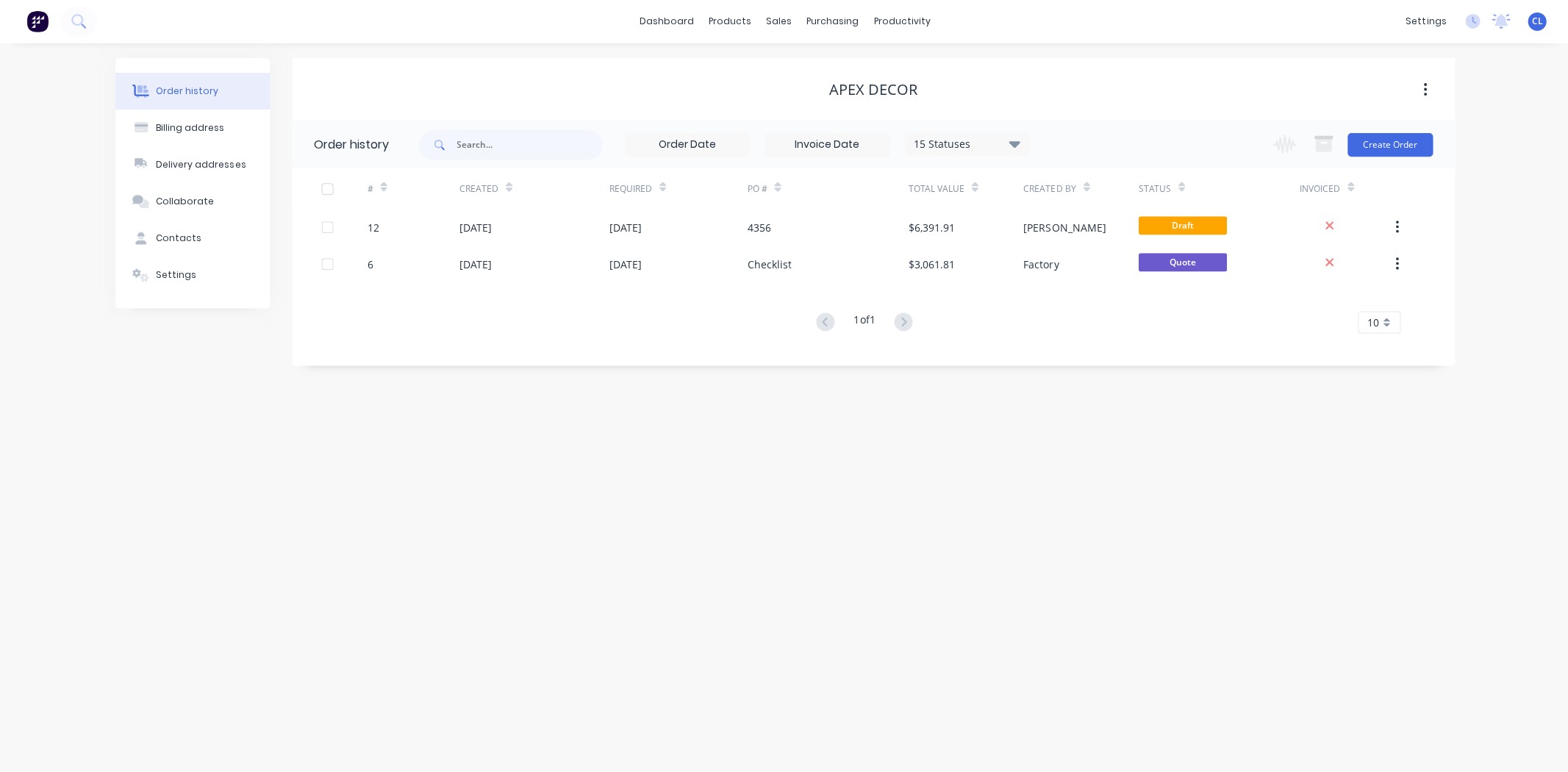
click at [1541, 742] on div "Order history Billing address Delivery addresses Collaborate Contacts Settings …" at bounding box center [784, 407] width 1568 height 727
click at [1536, 731] on div "Order history Billing address Delivery addresses Collaborate Contacts Settings …" at bounding box center [784, 407] width 1568 height 727
click at [1529, 743] on div "Order history Billing address Delivery addresses Collaborate Contacts Settings …" at bounding box center [784, 407] width 1568 height 727
click at [1530, 688] on div "Order history Billing address Delivery addresses Collaborate Contacts Settings …" at bounding box center [784, 407] width 1568 height 727
click at [1509, 718] on div "Order history Billing address Delivery addresses Collaborate Contacts Settings …" at bounding box center [784, 407] width 1568 height 727
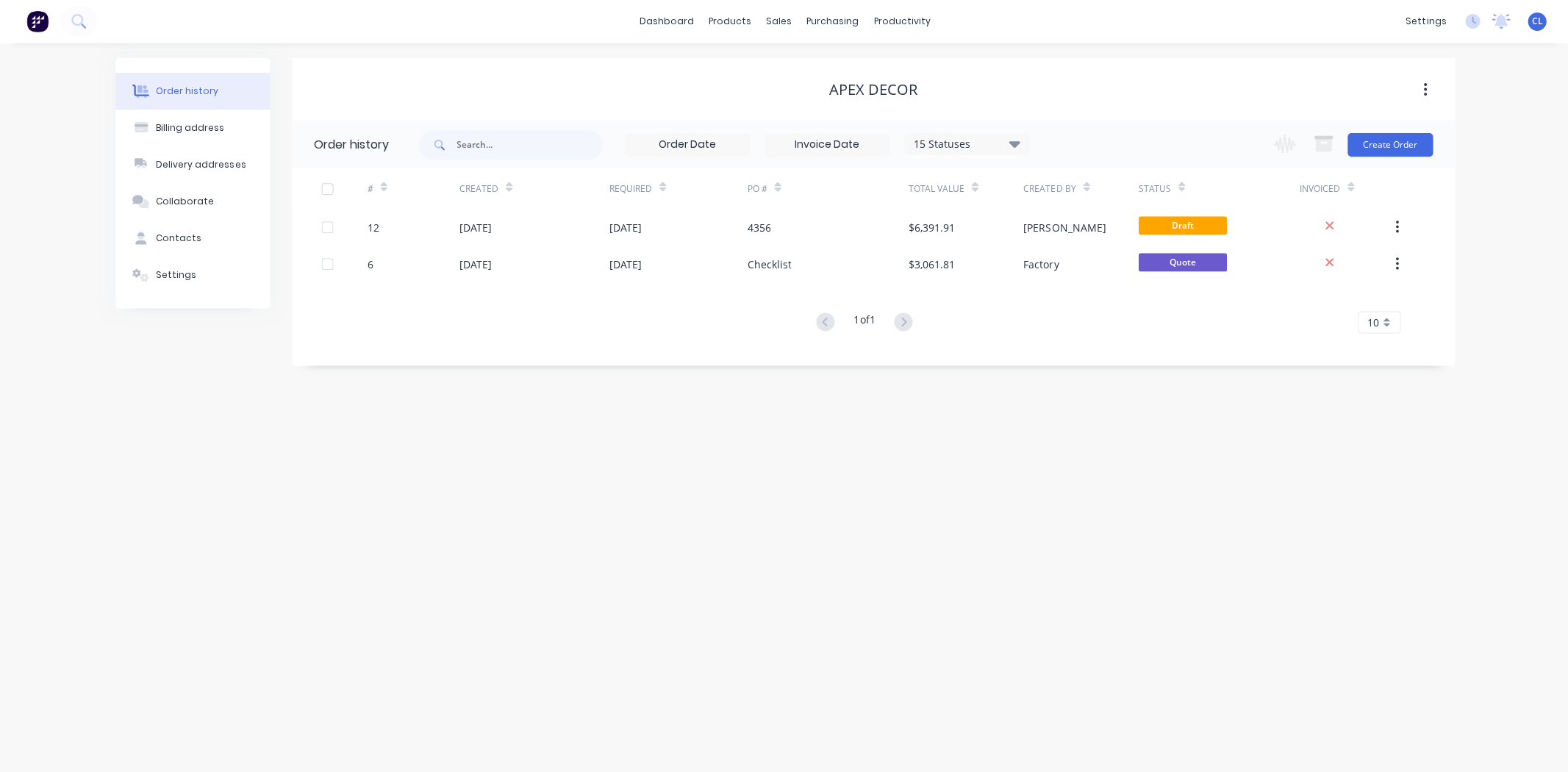
click at [1493, 744] on div "Order history Billing address Delivery addresses Collaborate Contacts Settings …" at bounding box center [784, 407] width 1568 height 727
click at [1532, 728] on div "Open Intercom Messenger" at bounding box center [1536, 739] width 35 height 35
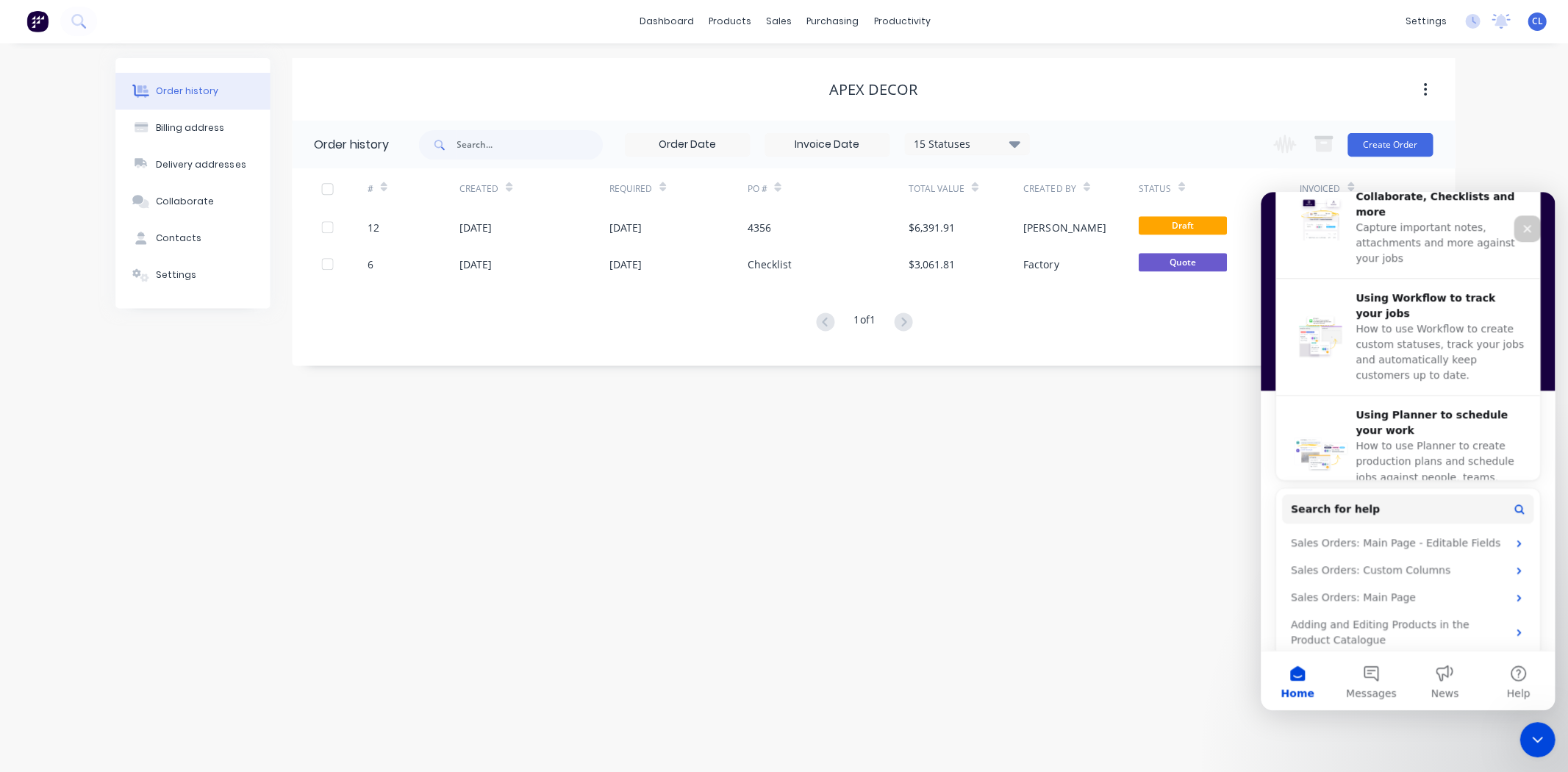
scroll to position [563, 0]
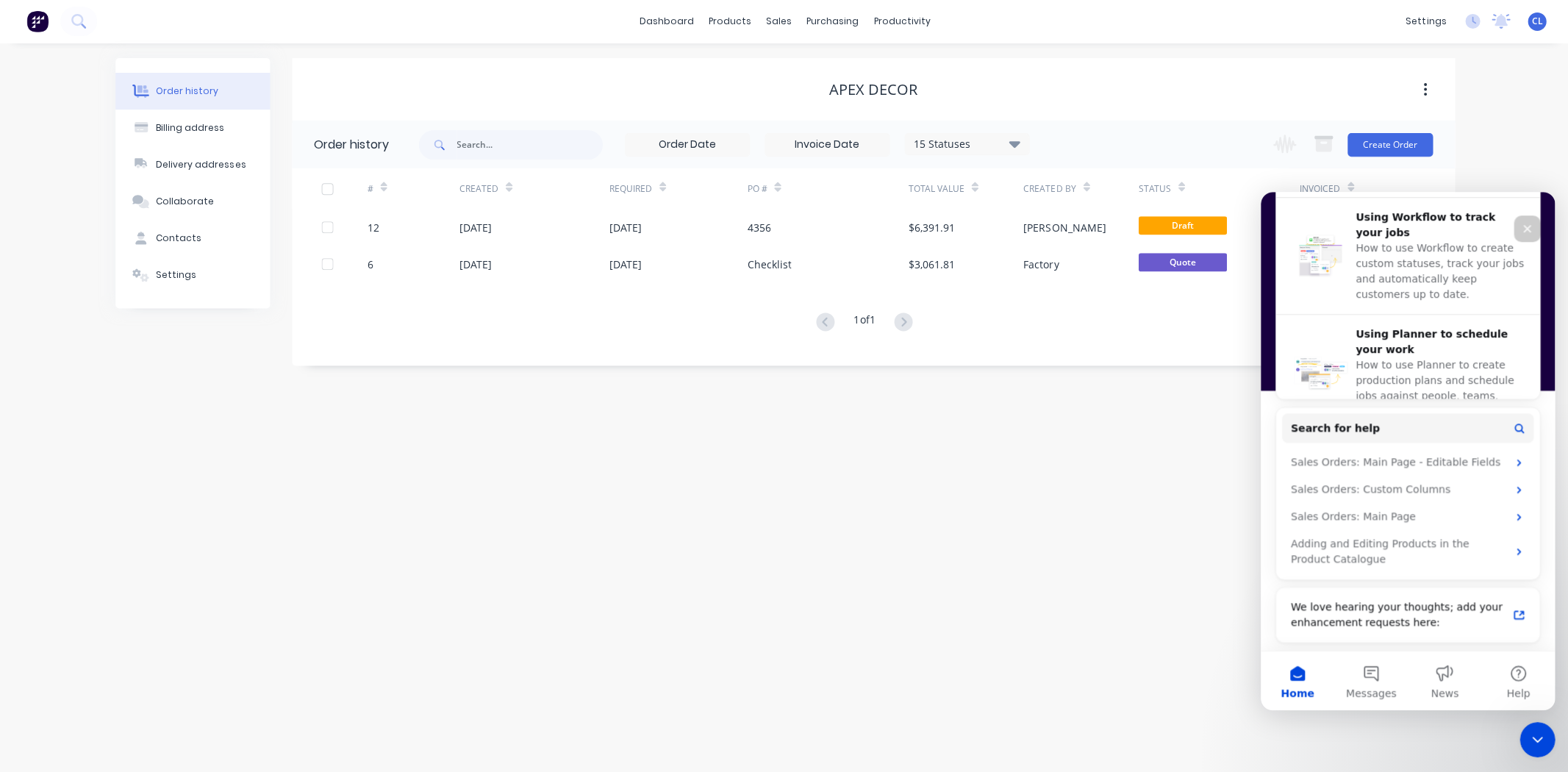
click at [1494, 425] on button "Search for help" at bounding box center [1407, 428] width 252 height 30
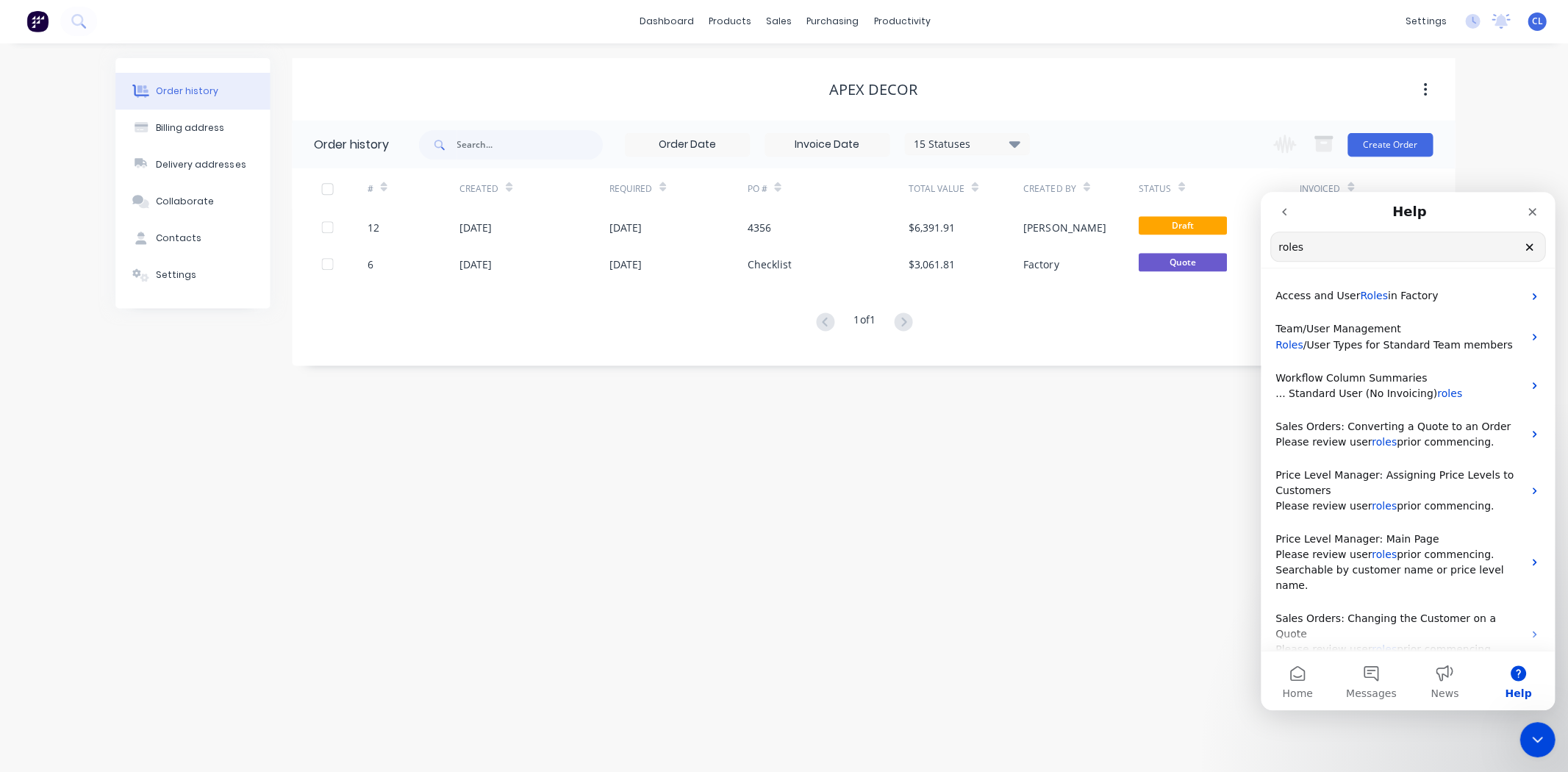
type input "roles"
click at [1330, 334] on span "Team/User Management" at bounding box center [1337, 328] width 125 height 11
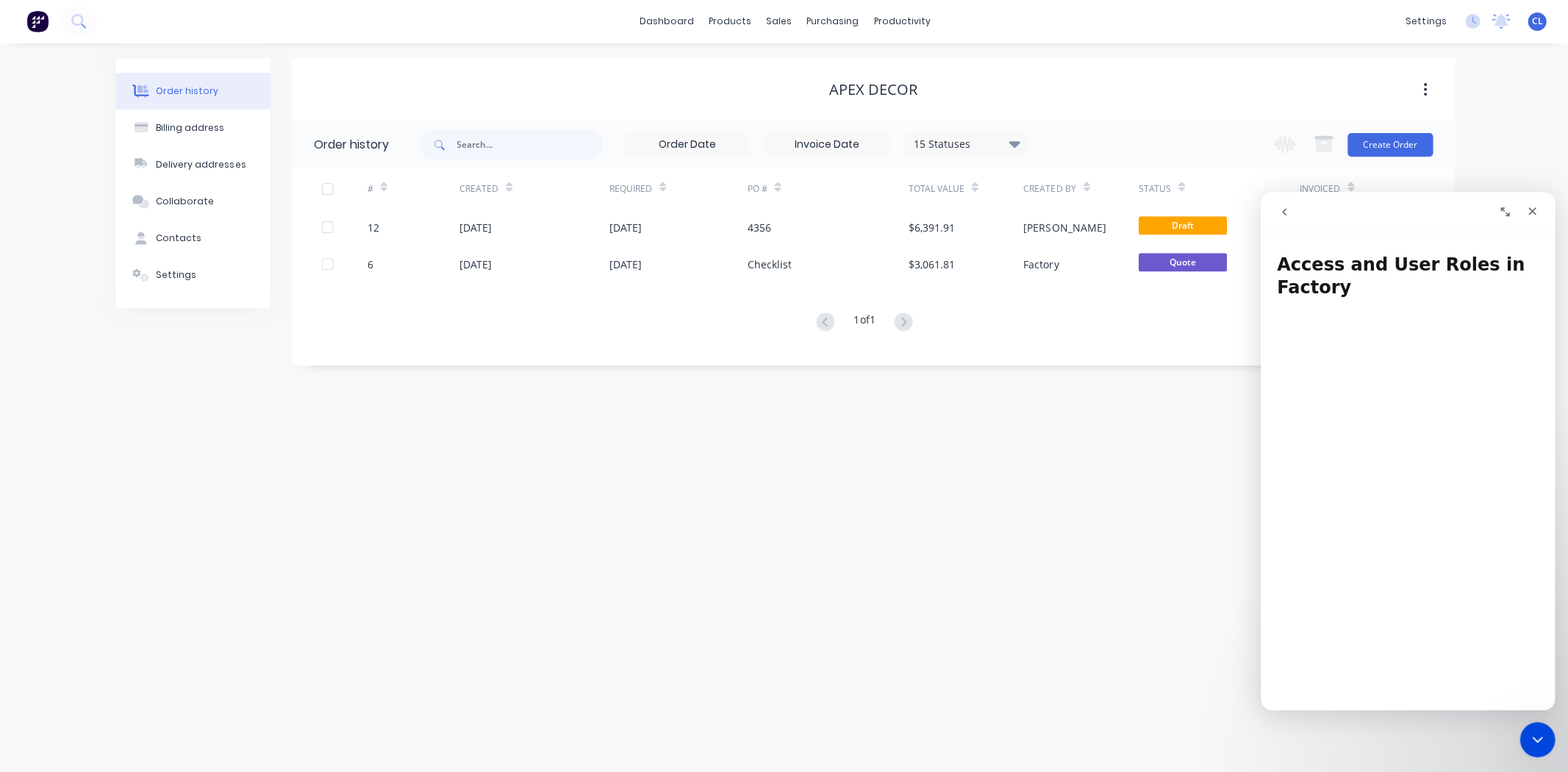
click at [1535, 213] on icon "Close" at bounding box center [1531, 210] width 8 height 8
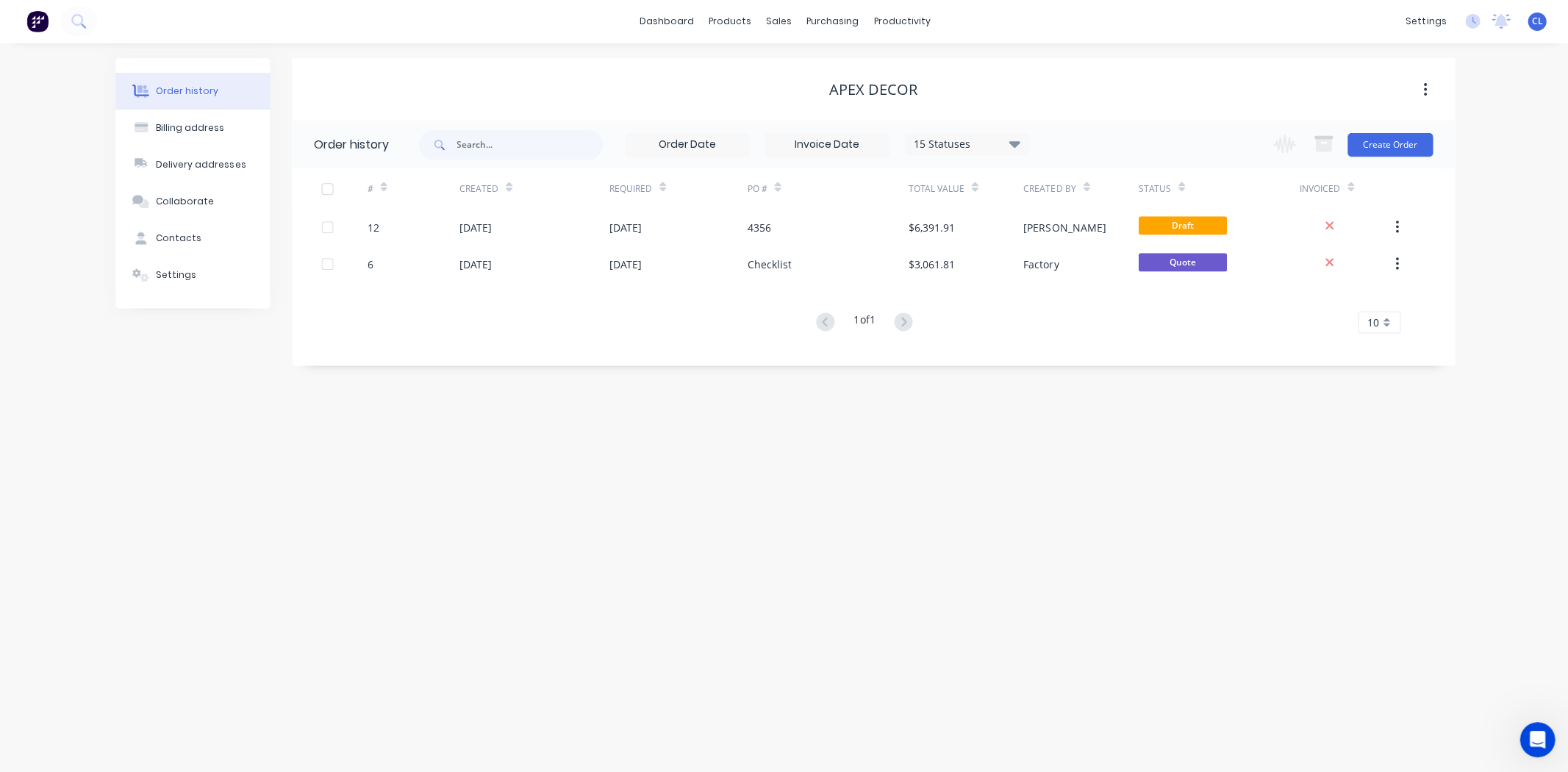
click at [885, 613] on div "Order history Billing address Delivery addresses Collaborate Contacts Settings …" at bounding box center [784, 407] width 1568 height 727
click at [721, 506] on div "Order history Billing address Delivery addresses Collaborate Contacts Settings …" at bounding box center [784, 407] width 1568 height 727
